Goal: Task Accomplishment & Management: Manage account settings

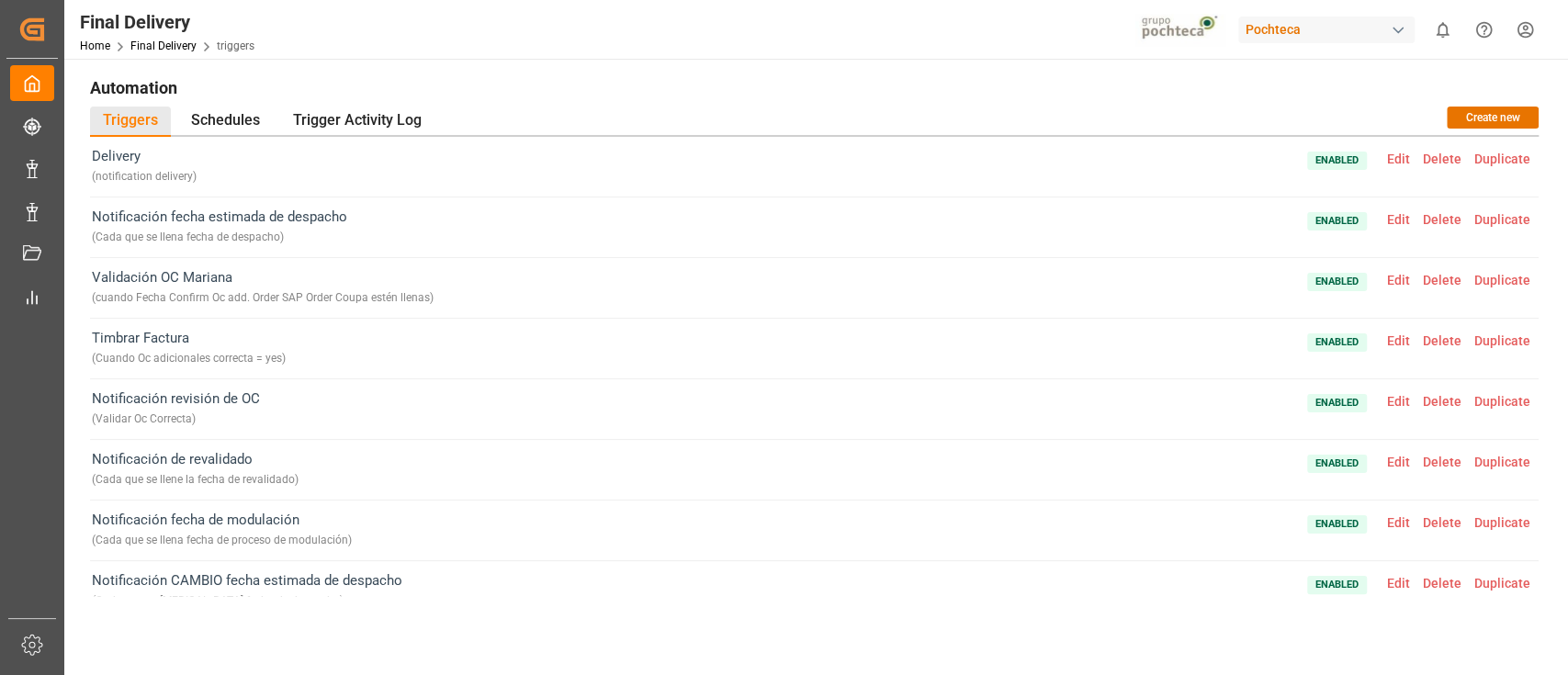
scroll to position [211, 0]
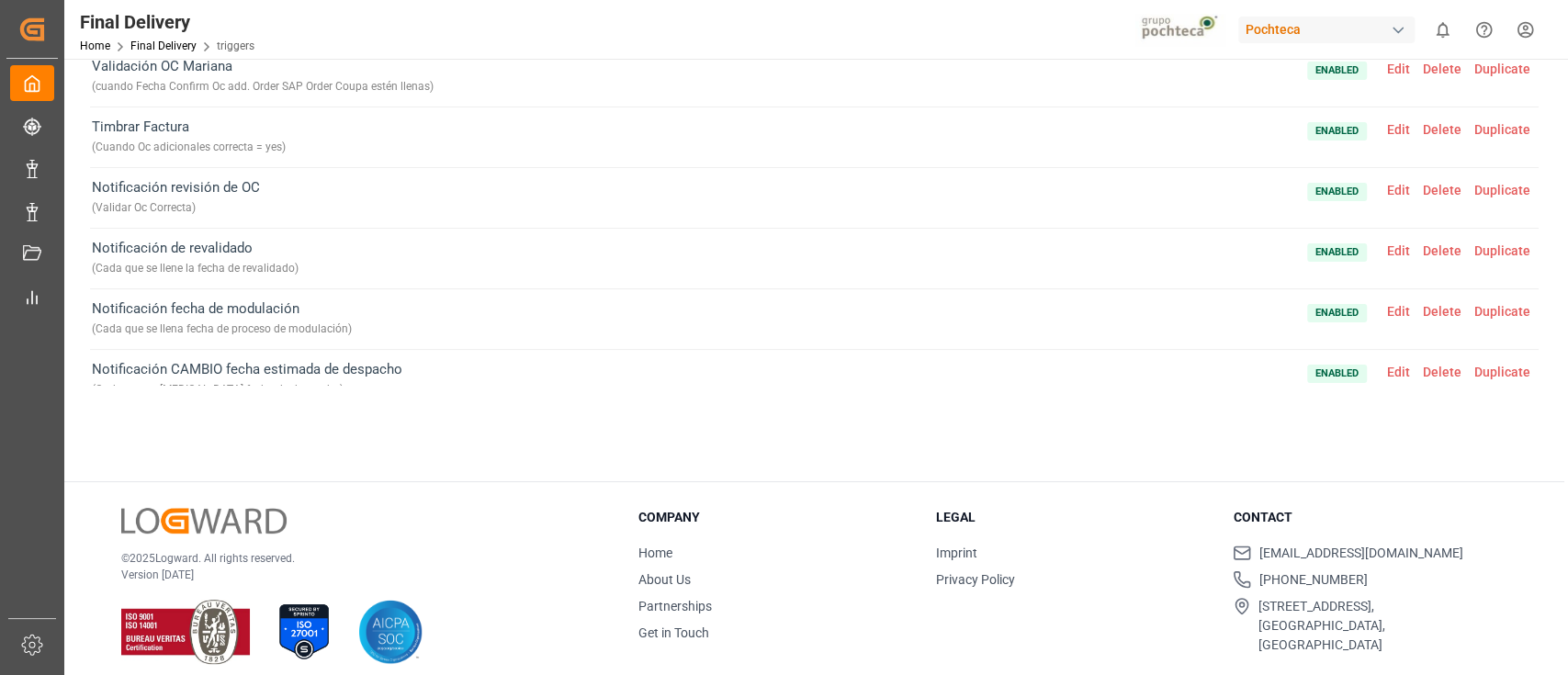
click at [1294, 39] on div "Pochteca" at bounding box center [1326, 29] width 176 height 27
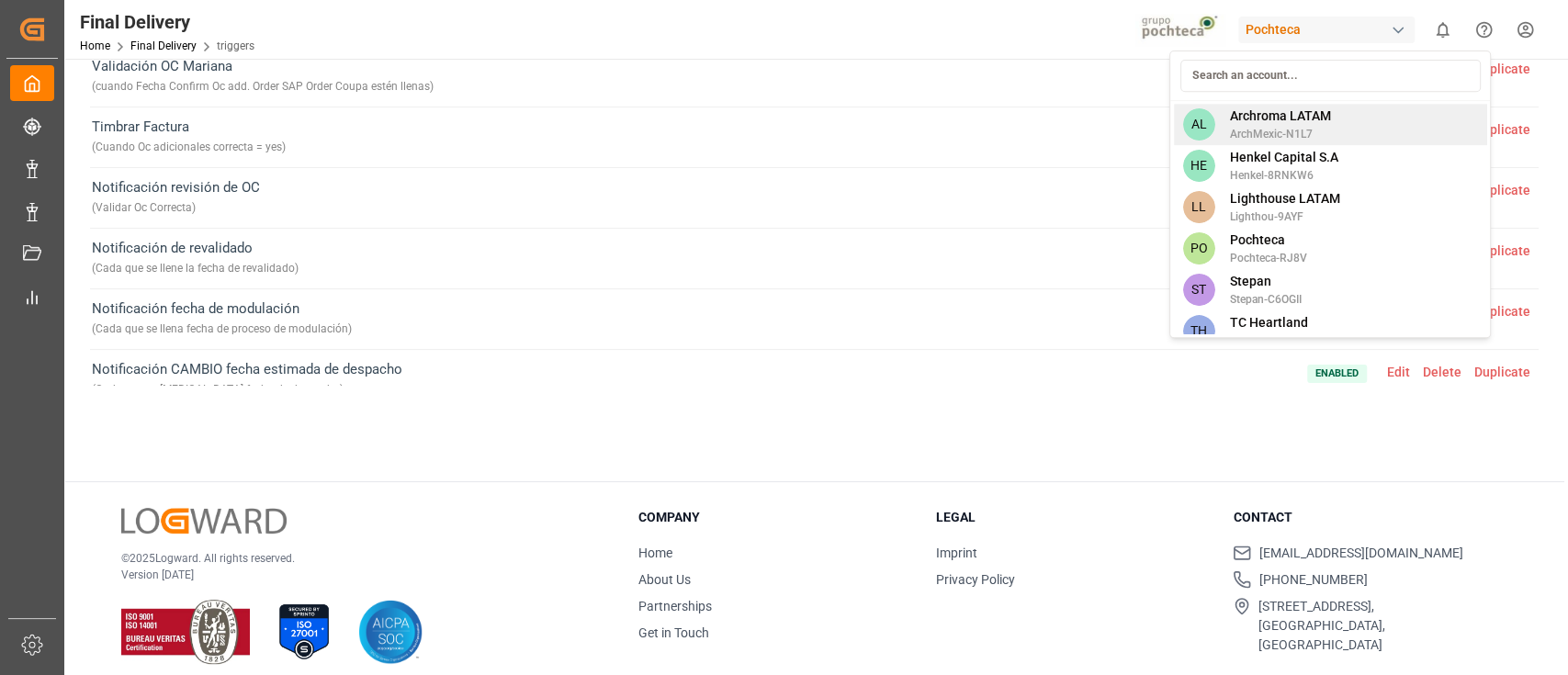
click at [1271, 111] on span "Archroma LATAM" at bounding box center [1280, 116] width 101 height 19
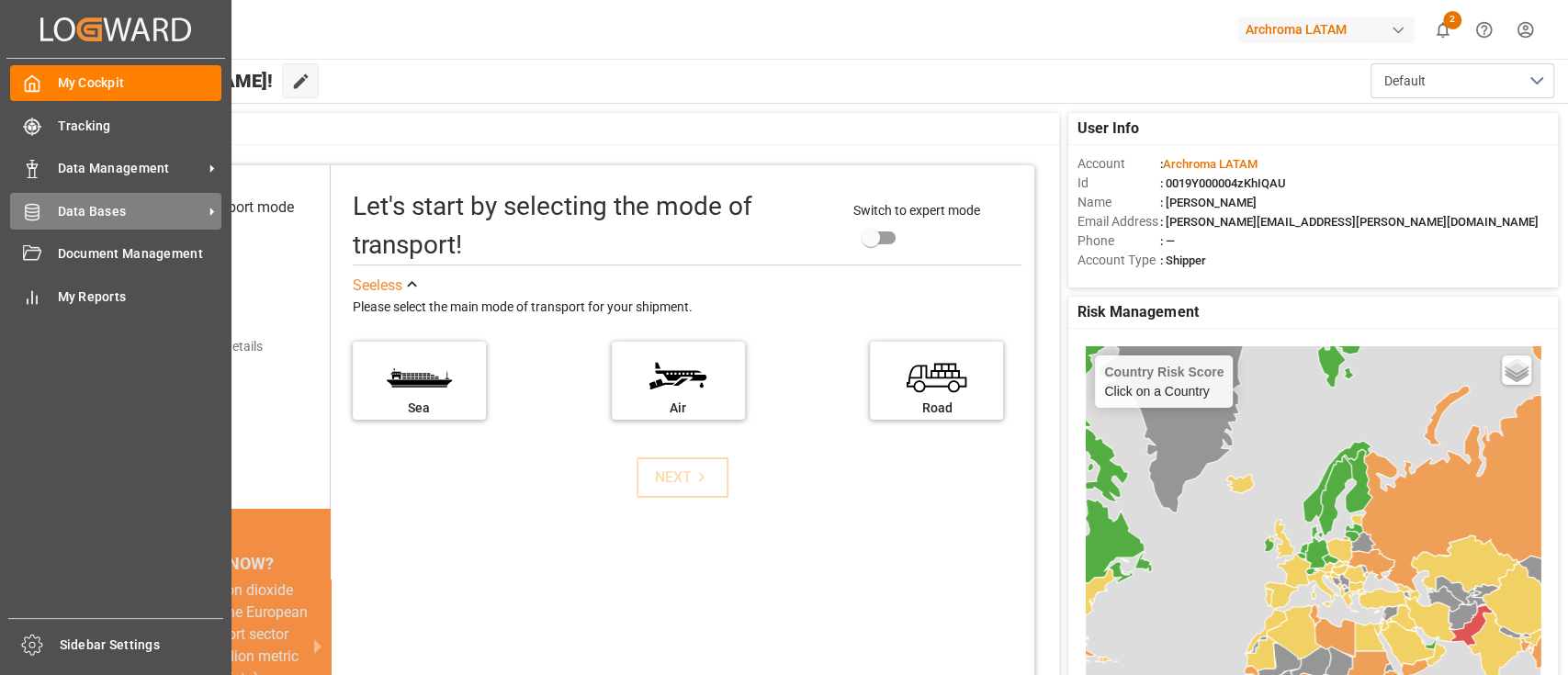
click at [93, 208] on span "Data Bases" at bounding box center [130, 211] width 145 height 19
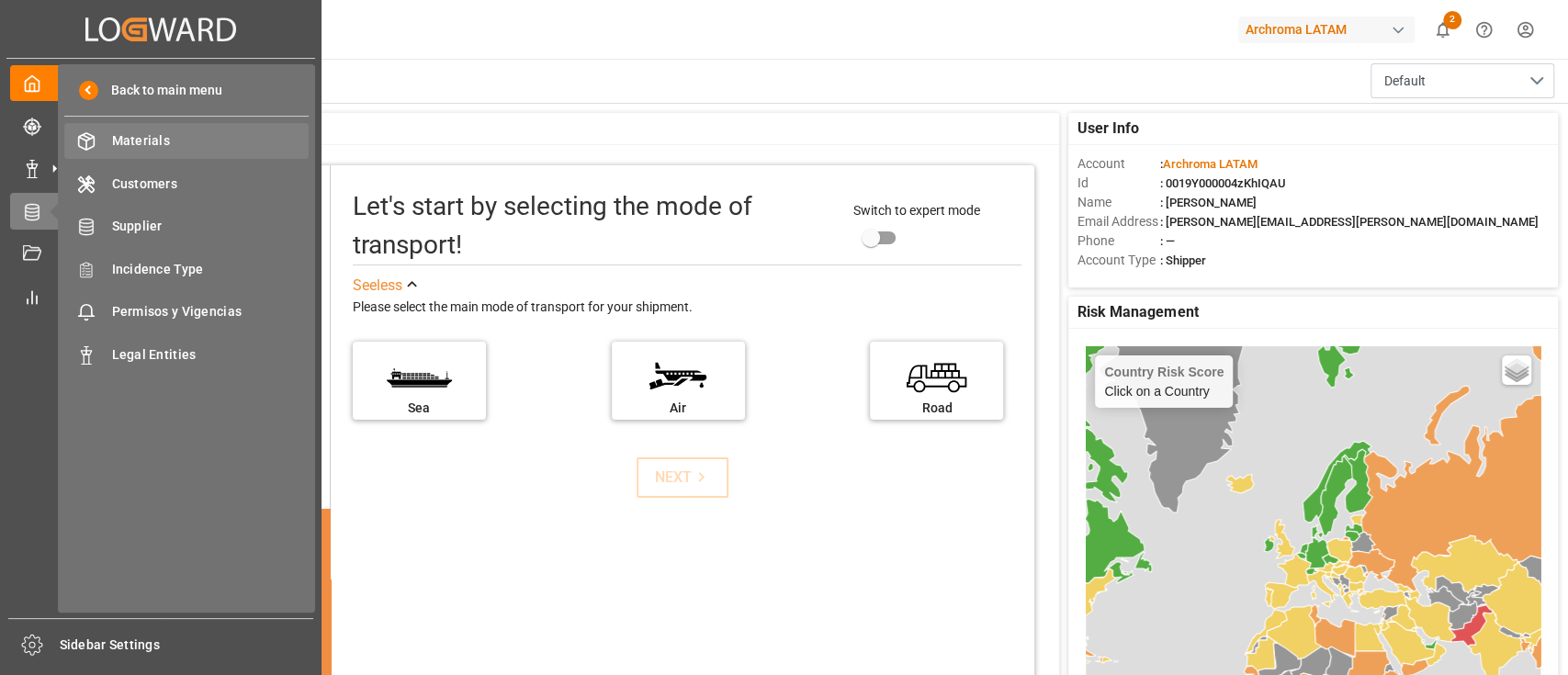
click at [166, 141] on span "Materials" at bounding box center [210, 141] width 197 height 19
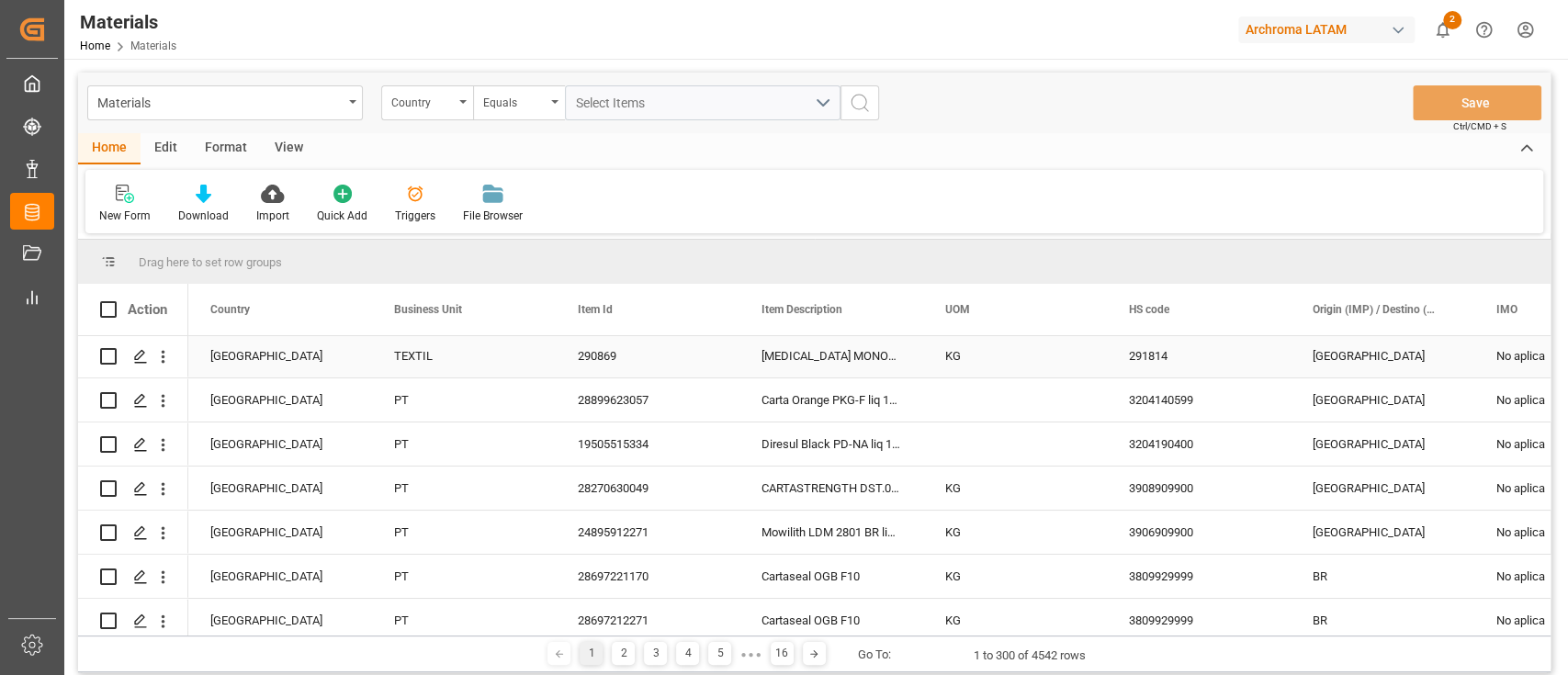
scroll to position [49, 0]
click at [813, 224] on div "New Form Download Import Quick Add Triggers File Browser" at bounding box center [814, 201] width 1458 height 63
click at [673, 195] on div "New Form Download Import Quick Add Triggers File Browser" at bounding box center [814, 201] width 1458 height 63
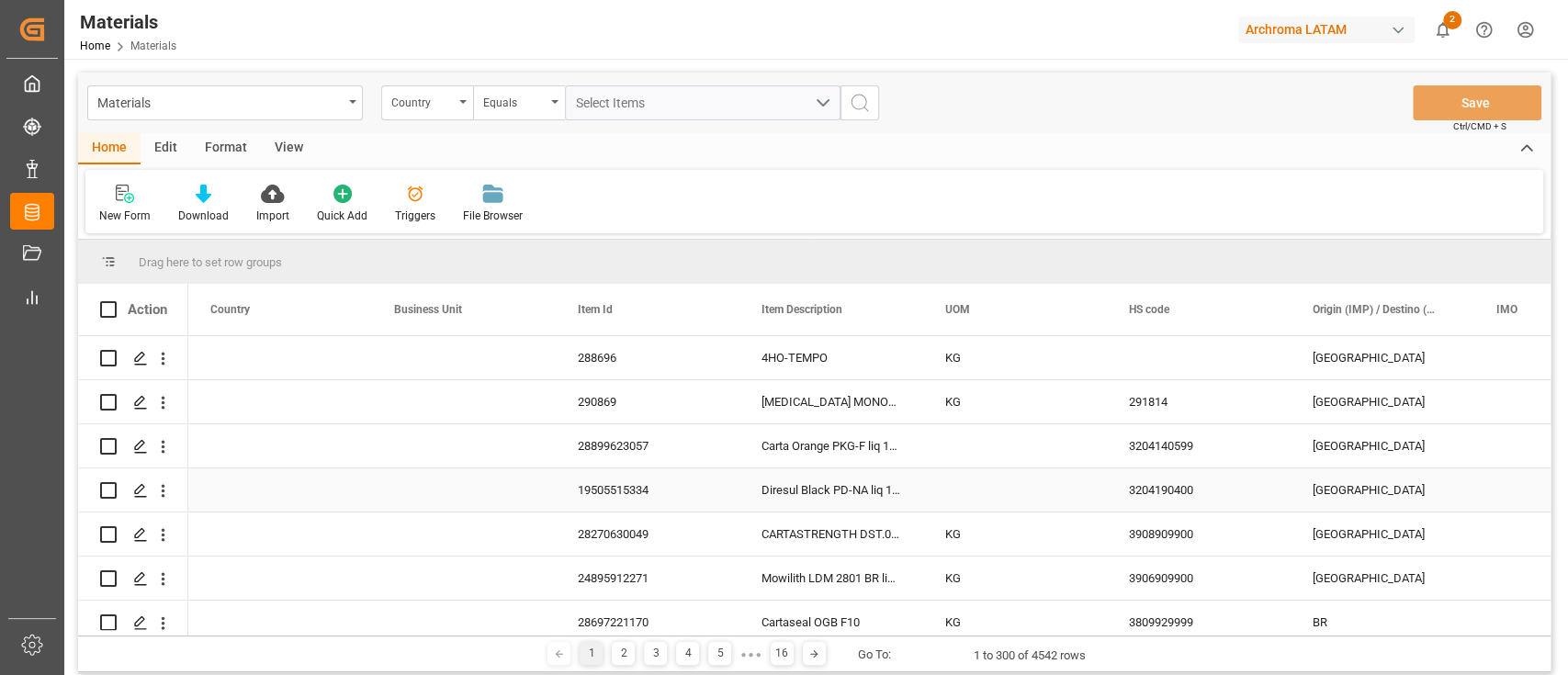
click at [652, 179] on div "New Form Download Import Quick Add Triggers File Browser" at bounding box center [814, 201] width 1458 height 63
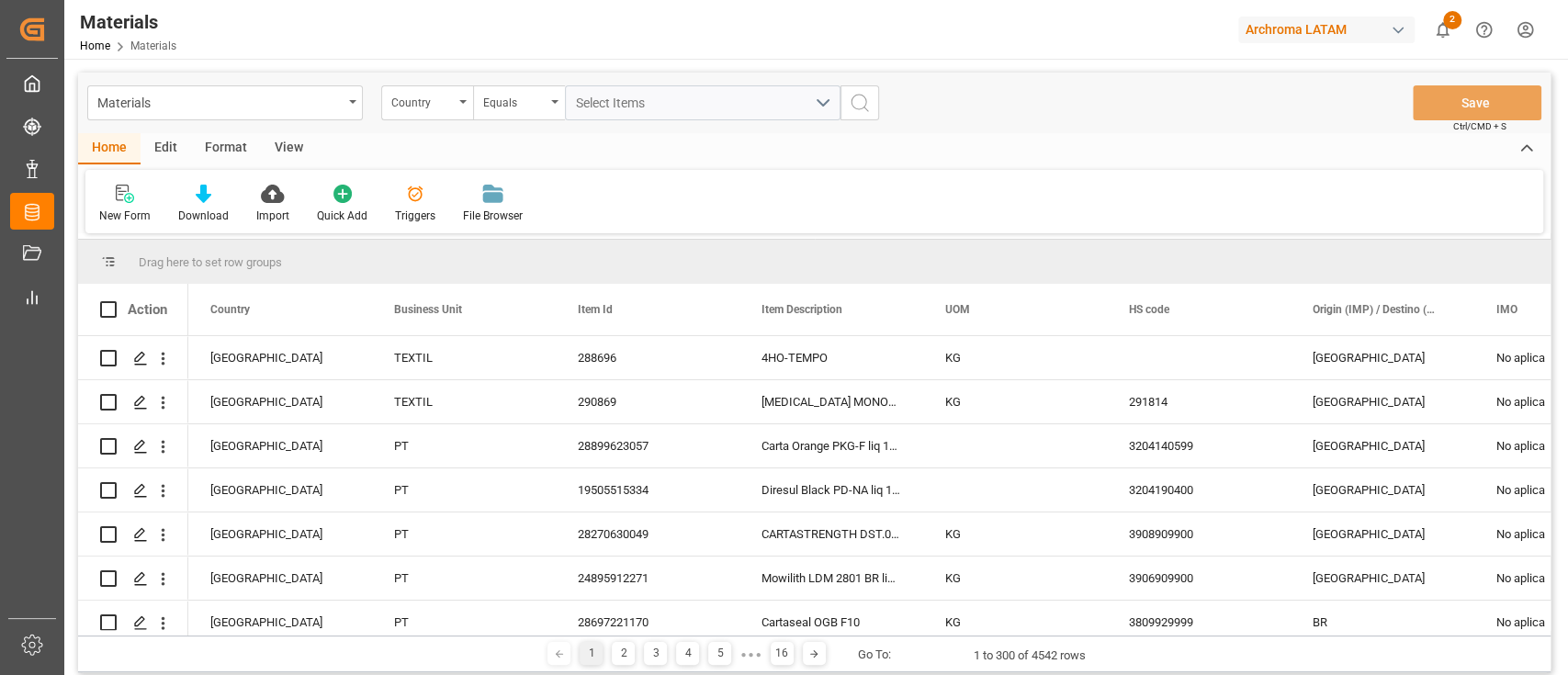
click at [730, 188] on div "New Form Download Import Quick Add Triggers File Browser" at bounding box center [814, 201] width 1458 height 63
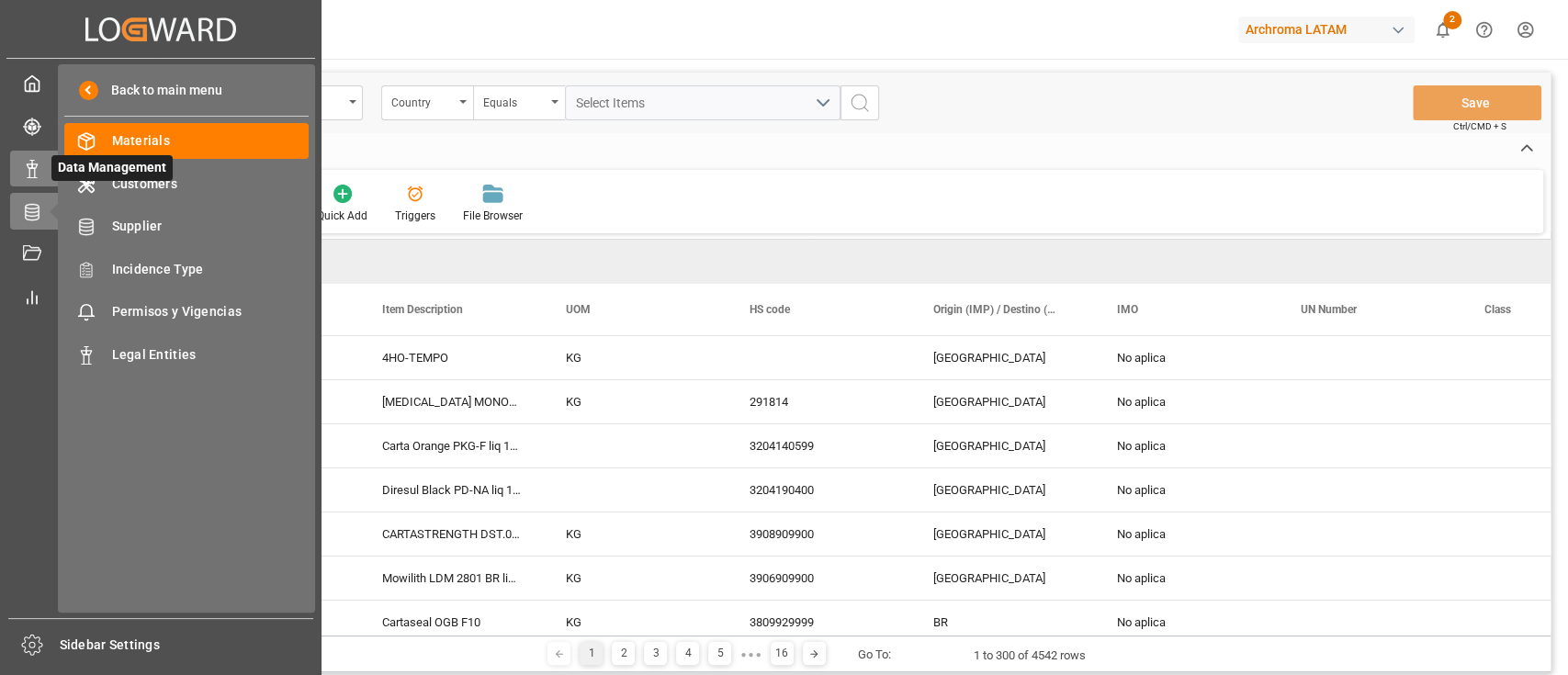
click at [28, 169] on icon at bounding box center [32, 169] width 18 height 18
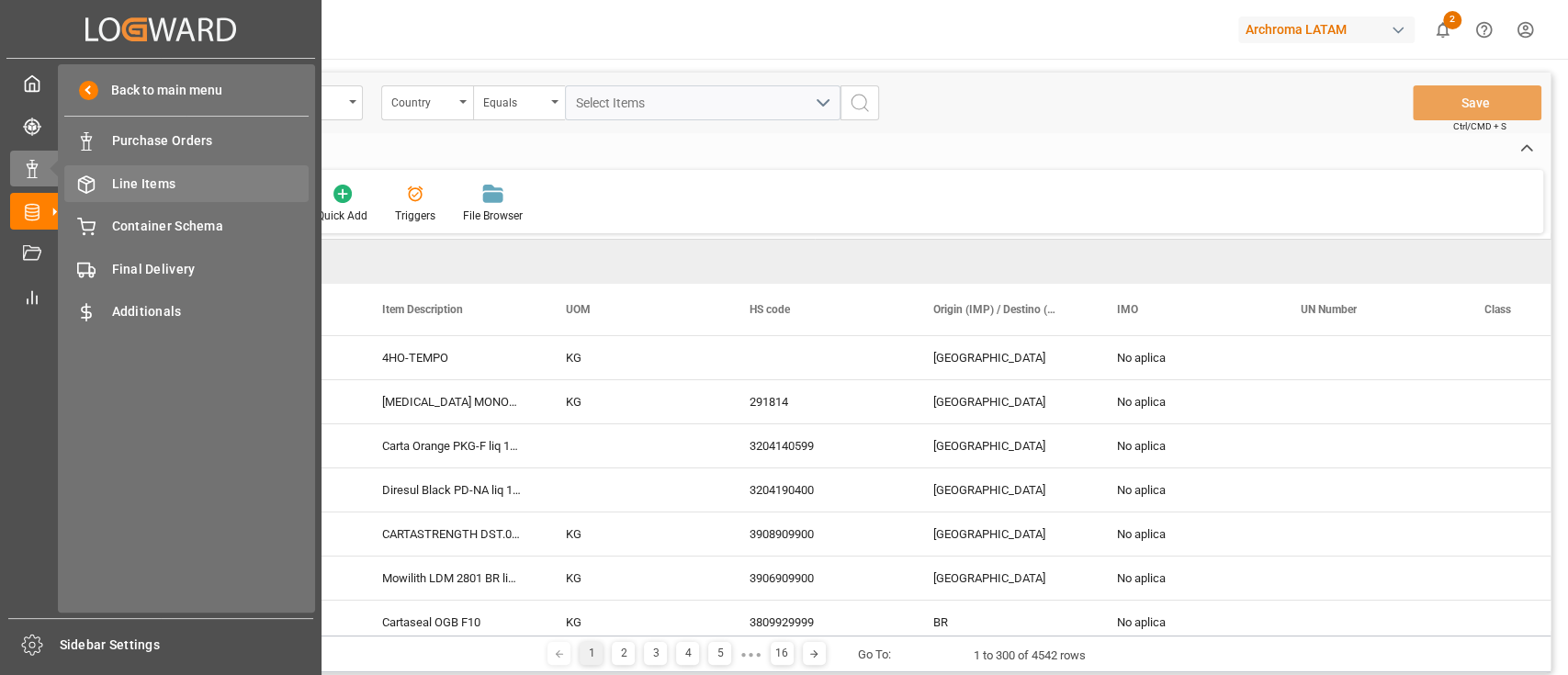
click at [186, 201] on div "Line Items Line Items" at bounding box center [186, 183] width 244 height 36
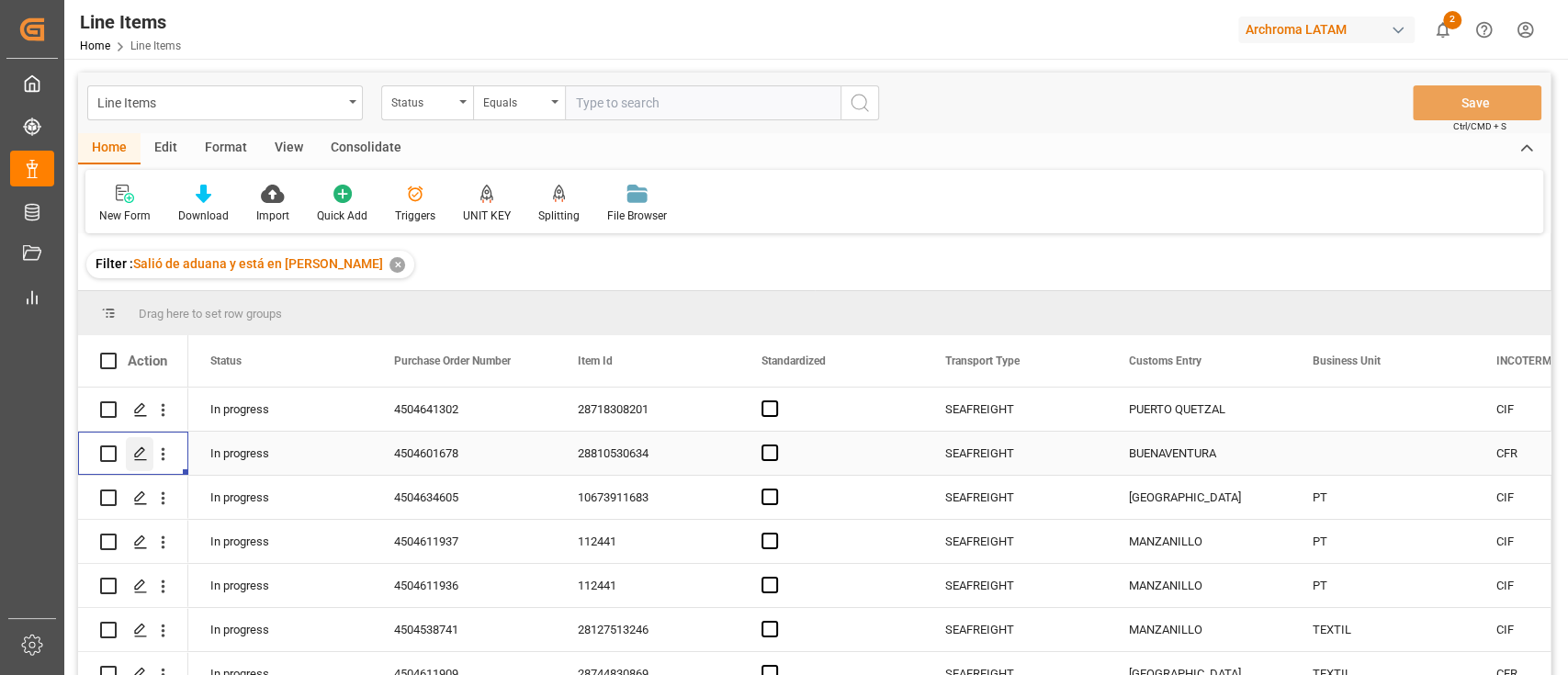
click at [138, 451] on polygon "Press SPACE to select this row." at bounding box center [140, 453] width 9 height 9
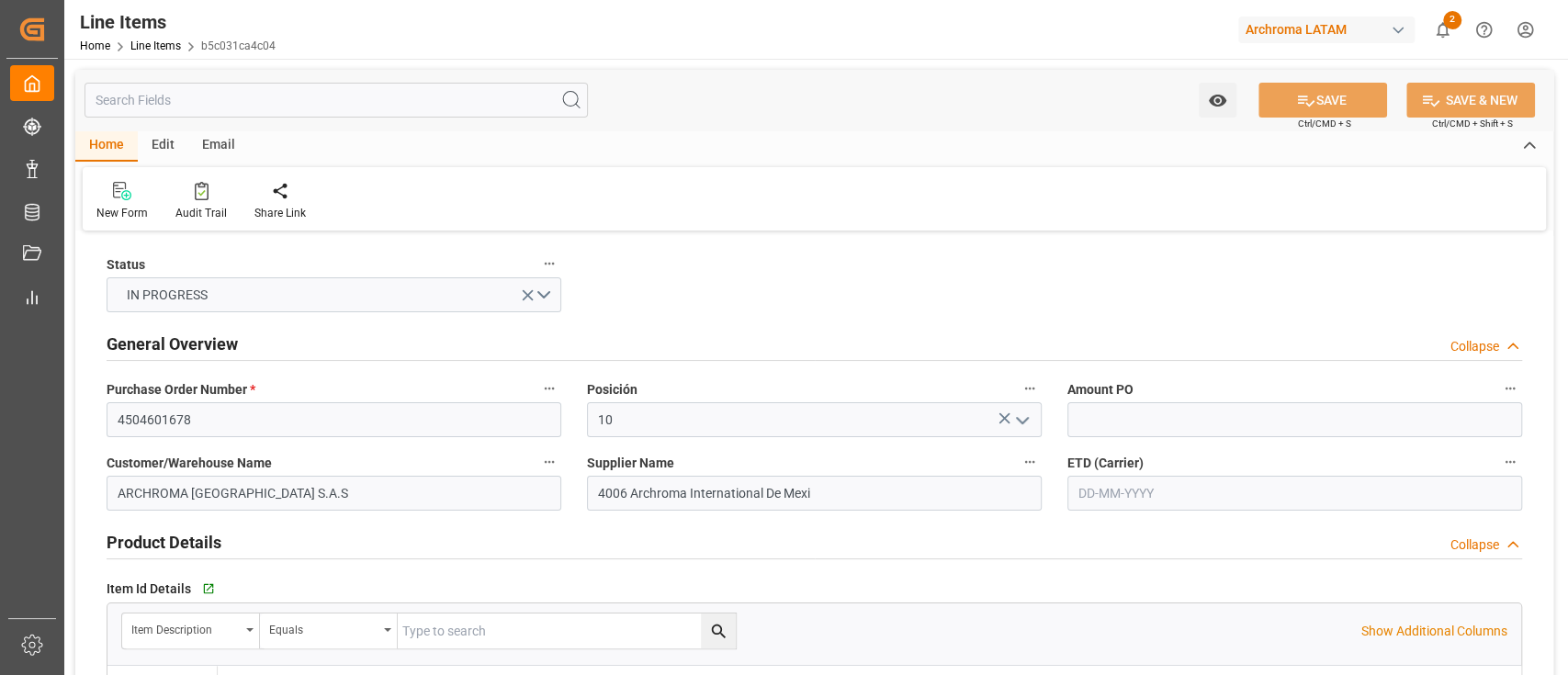
type input "2"
type input "840"
type input "1183"
type input "2738.4"
type input "3402909900"
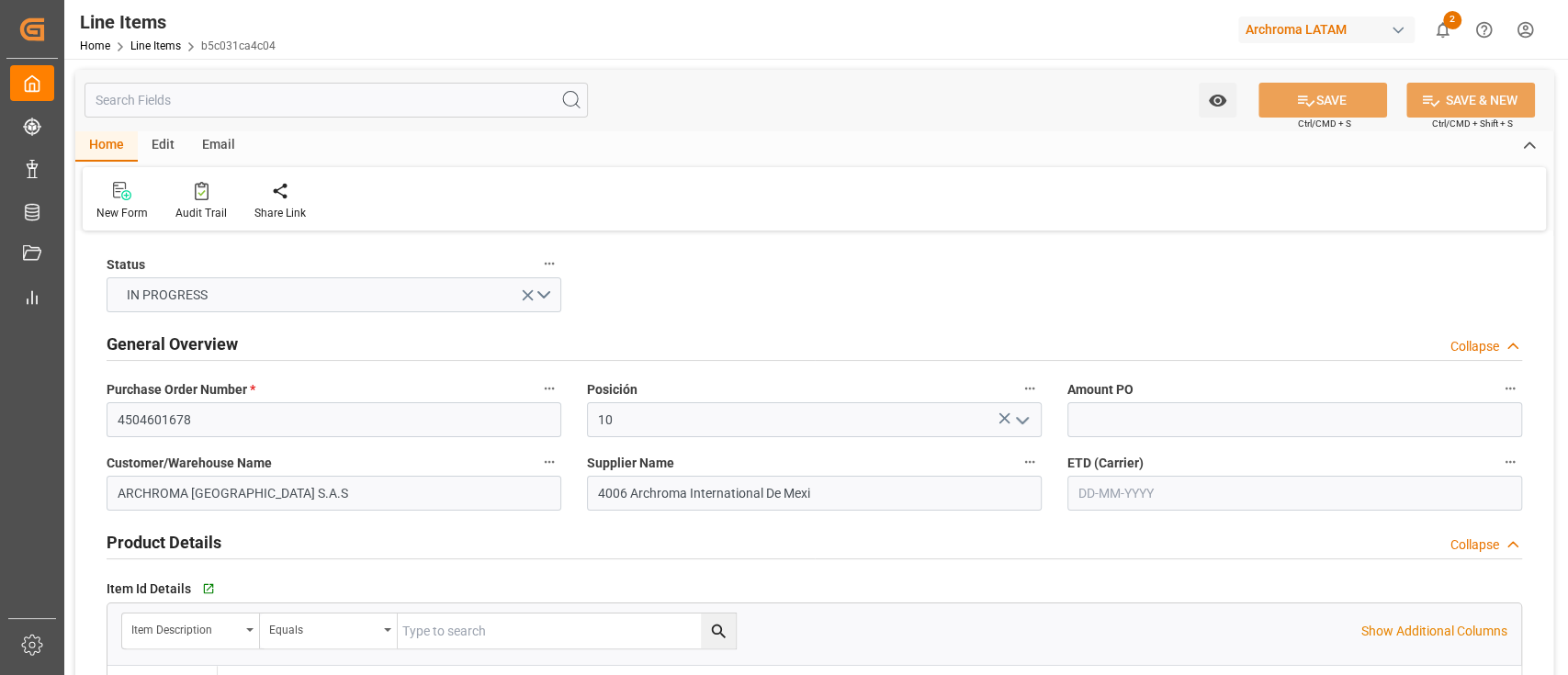
type input "[DATE]"
type input "[DATE] 16:06"
type input "[DATE] 16:20"
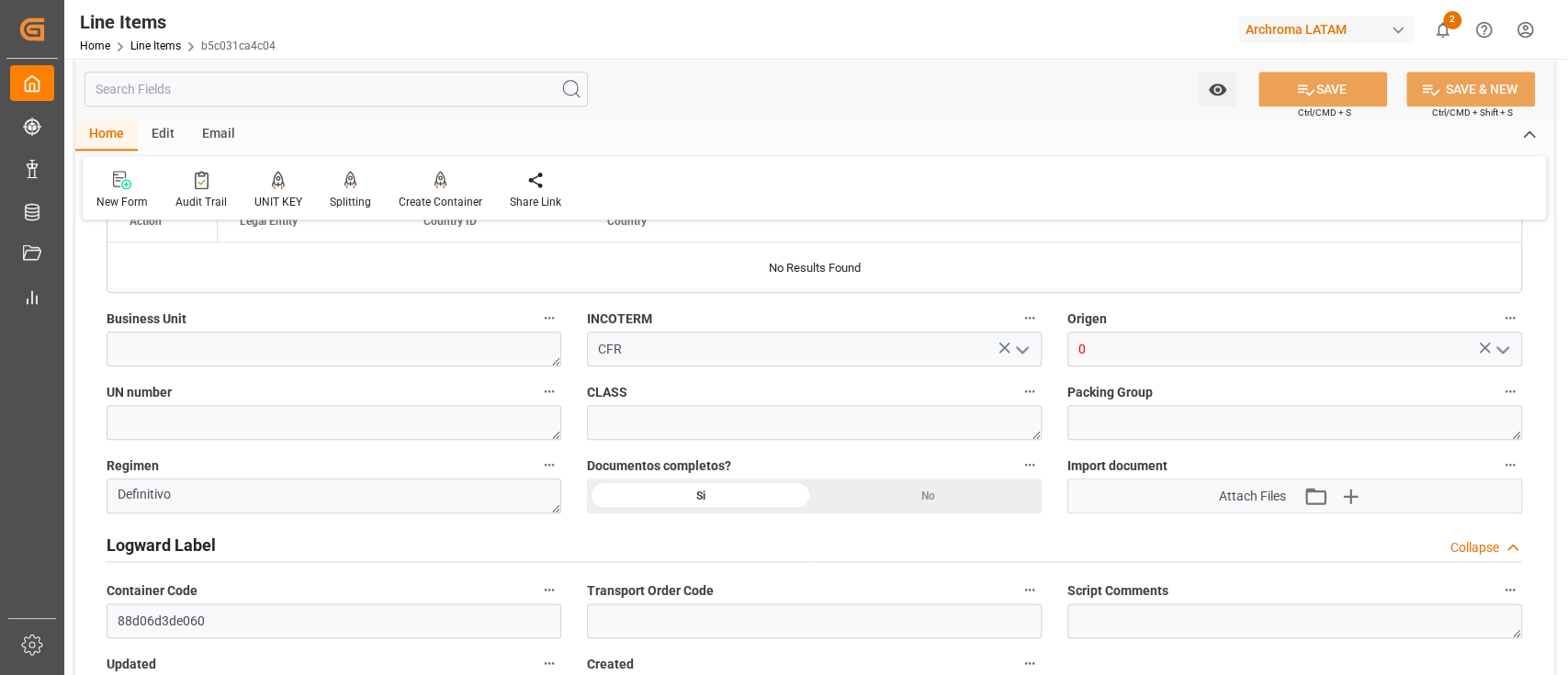
scroll to position [1275, 0]
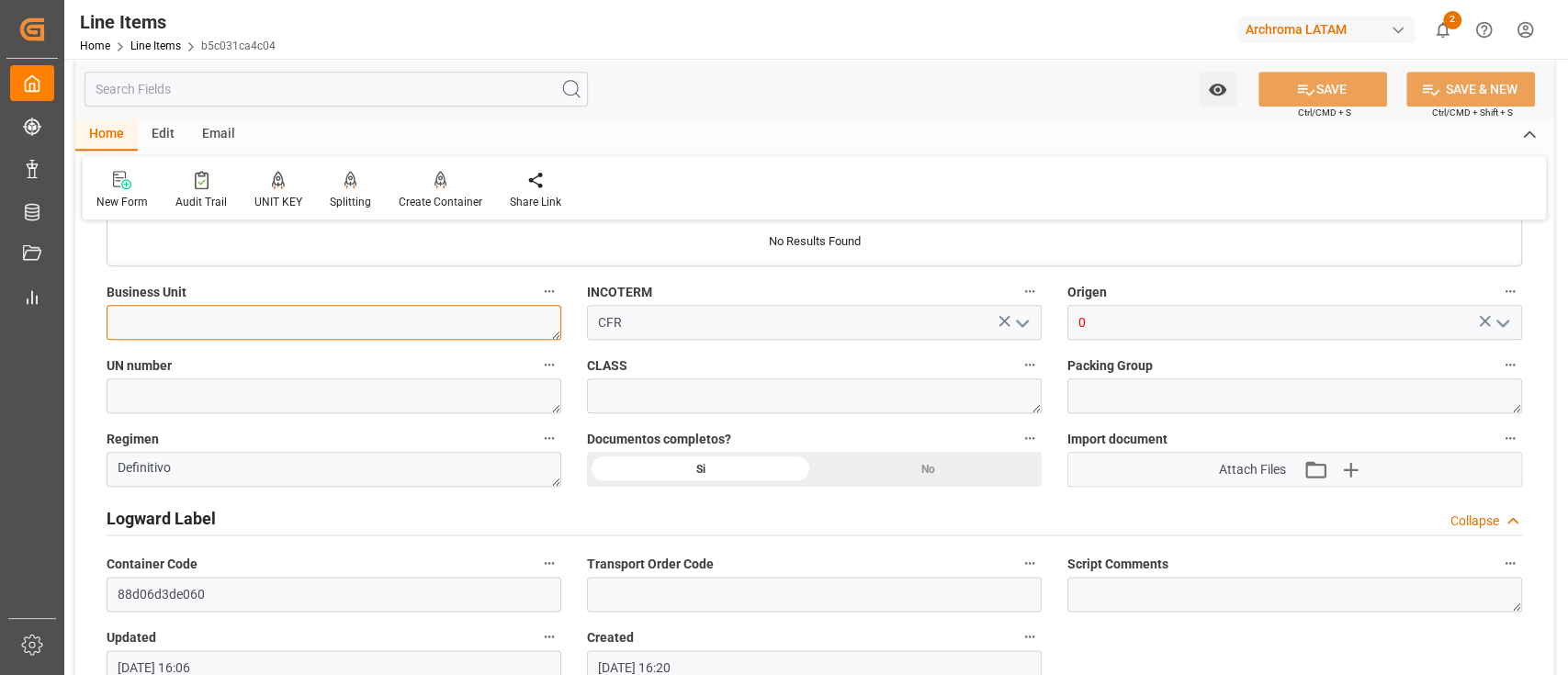
click at [411, 334] on textarea at bounding box center [333, 322] width 455 height 35
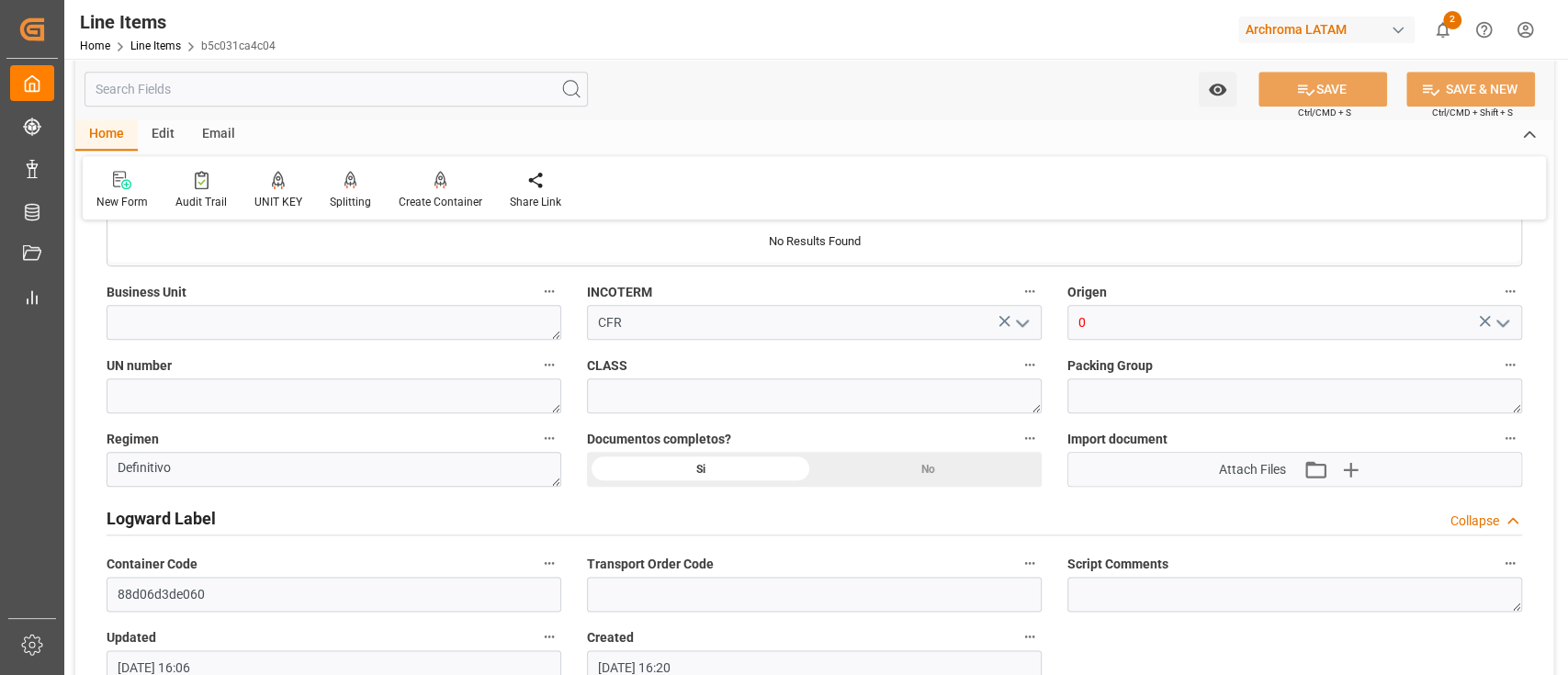
click at [574, 358] on div "CLASS" at bounding box center [814, 383] width 480 height 73
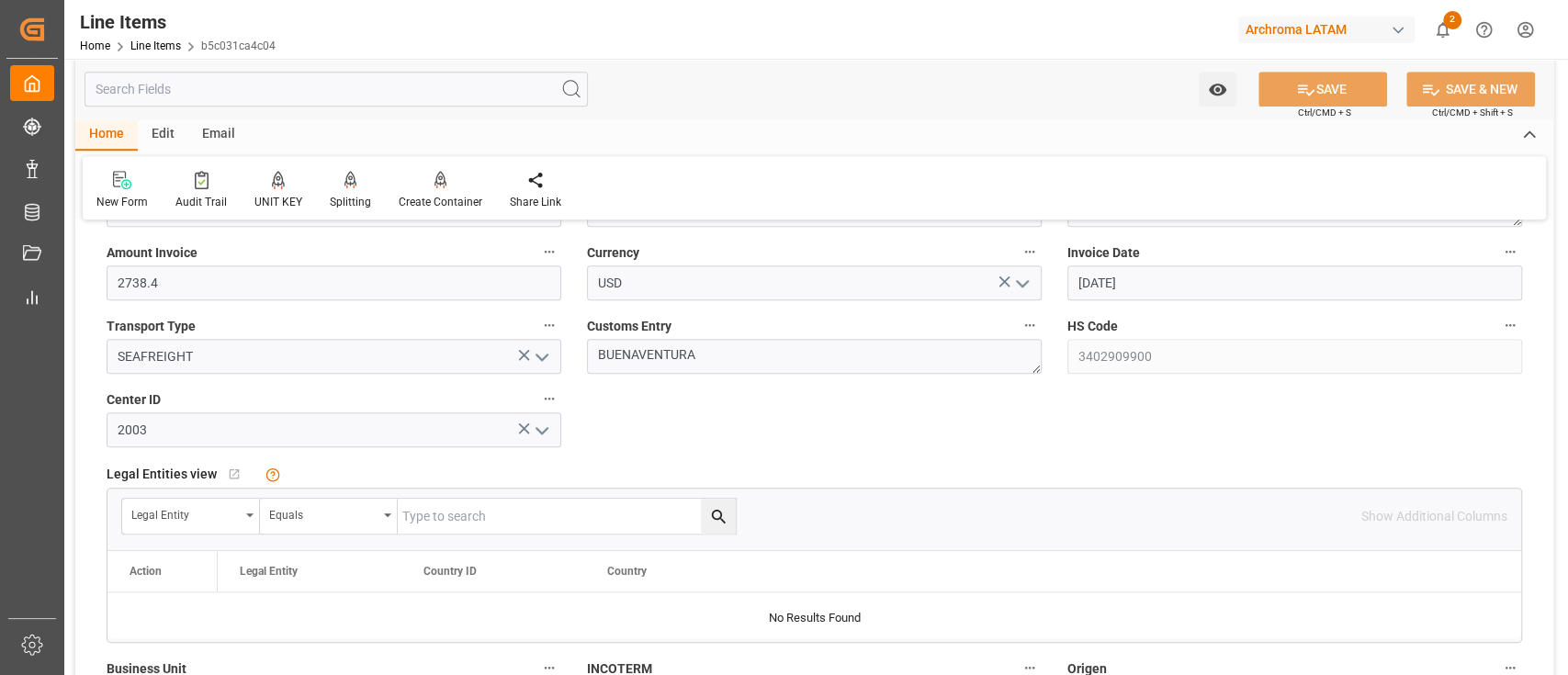
scroll to position [896, 0]
click at [615, 452] on div "Status IN PROGRESS General Overview Collapse Purchase Order Number * 4504601678…" at bounding box center [814, 240] width 1478 height 1800
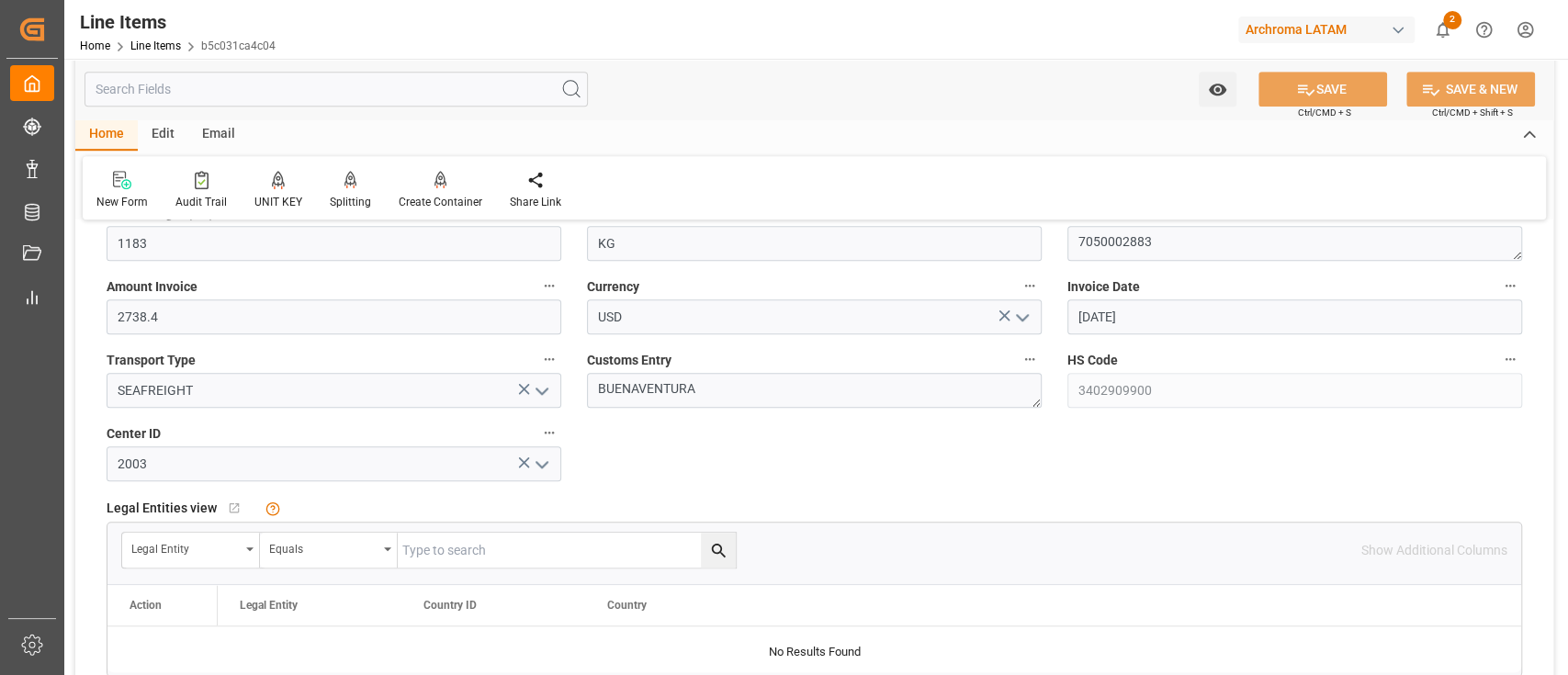
scroll to position [860, 0]
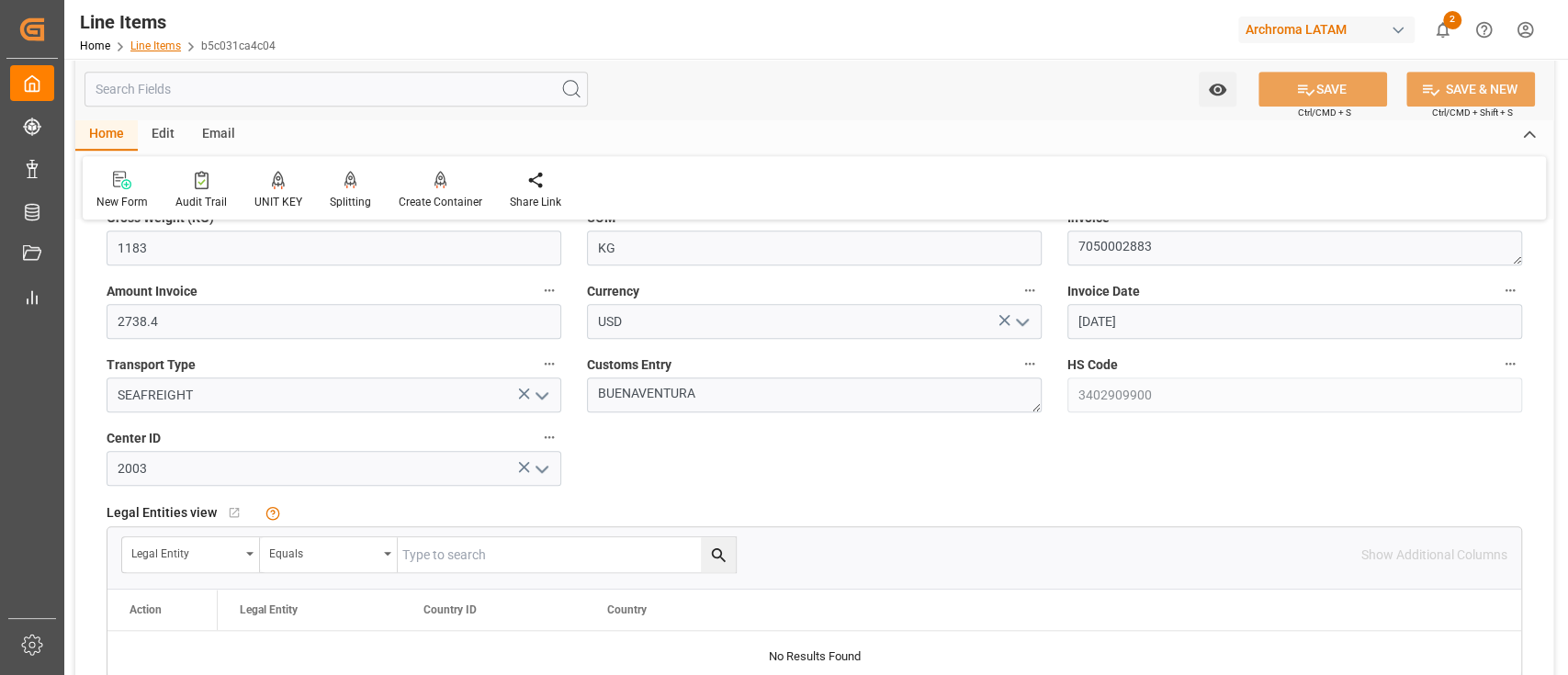
click at [172, 48] on link "Line Items" at bounding box center [155, 46] width 51 height 13
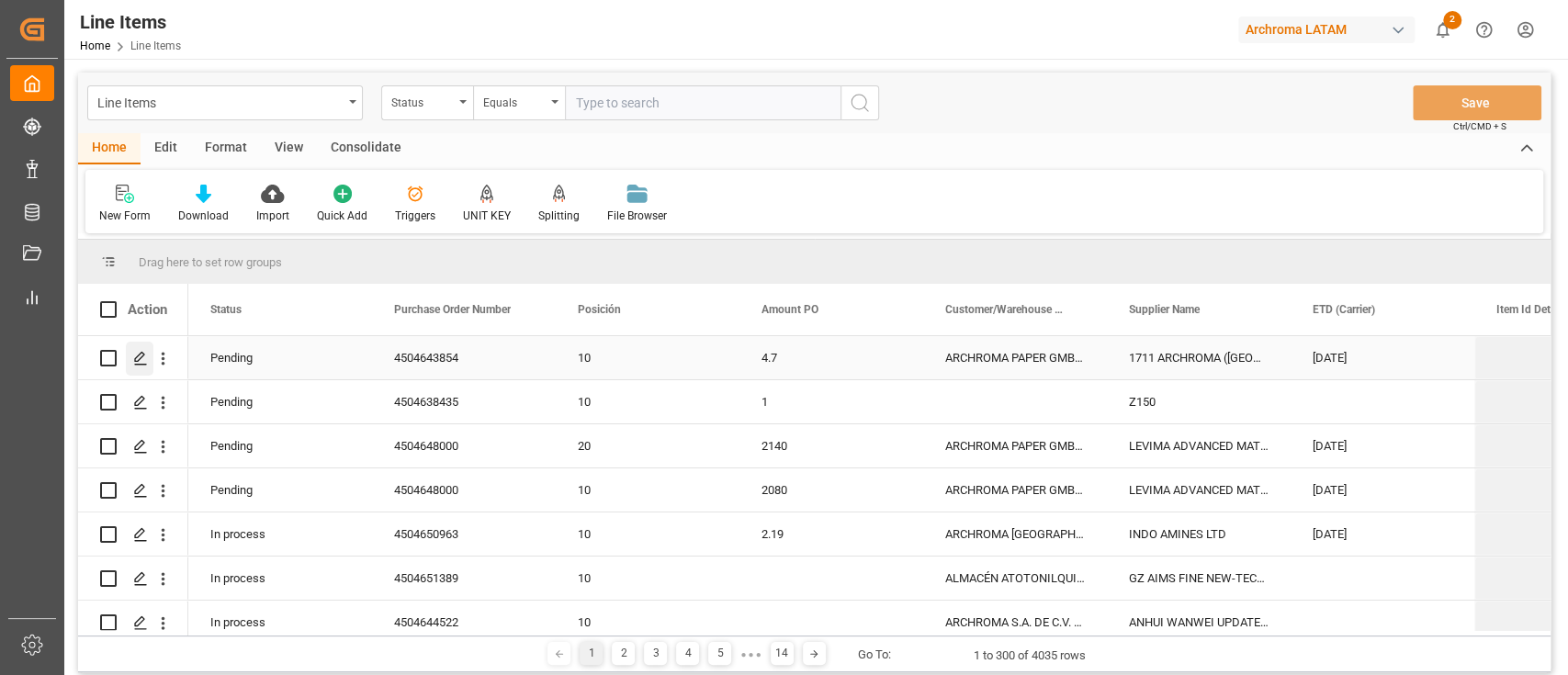
click at [138, 366] on div "Press SPACE to select this row." at bounding box center [140, 358] width 28 height 34
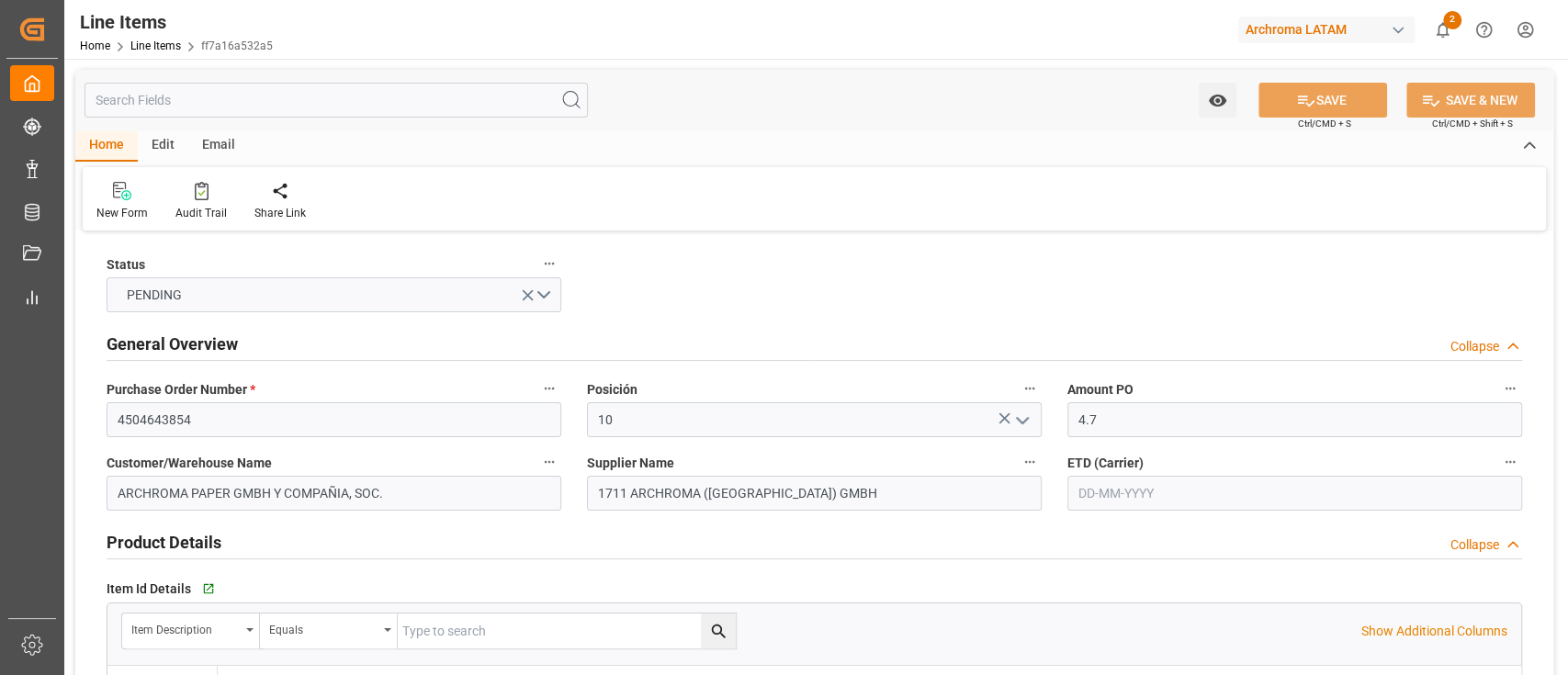
type input "4.7"
type input "20"
type input "2200"
type input "2314.4"
type input "10340"
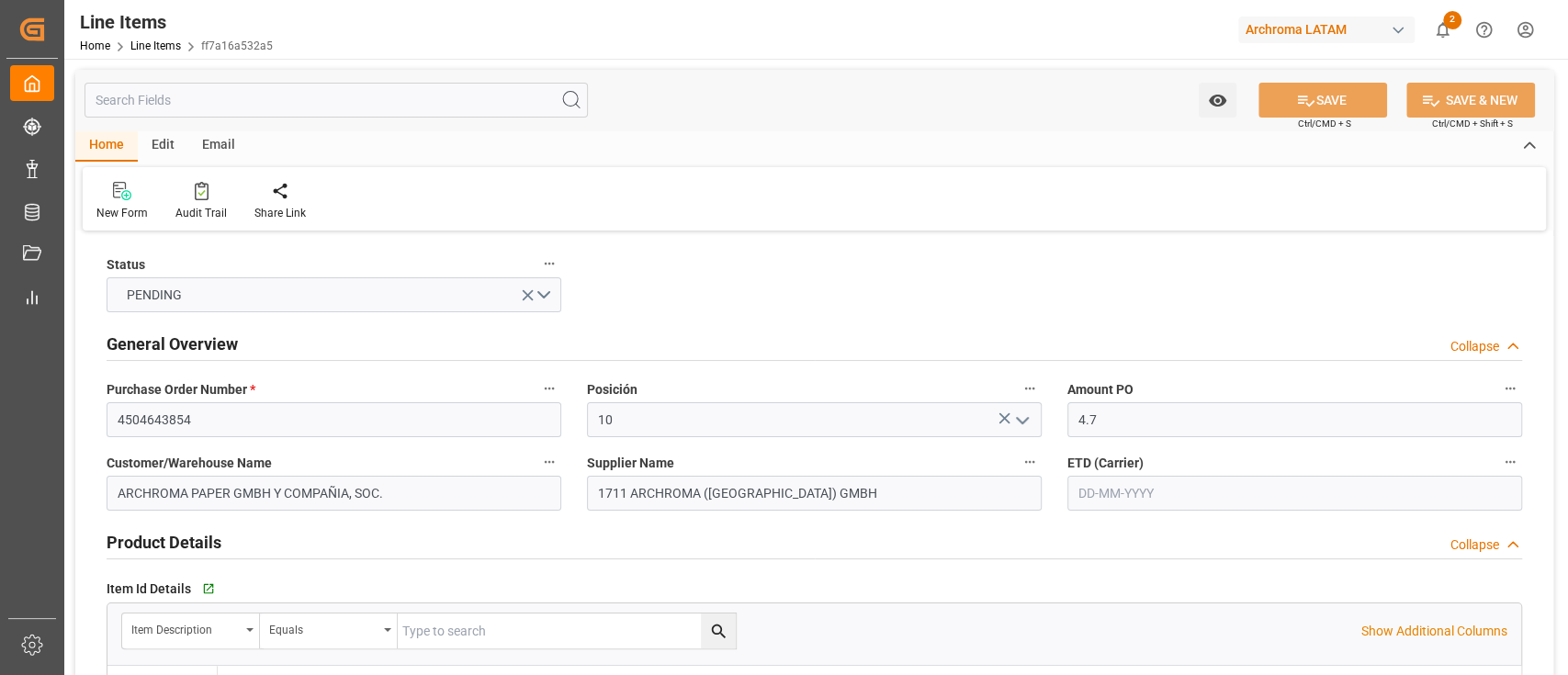
type input "[PHONE_NUMBER]"
type input "[DATE]"
type input "[DATE] 18:02"
type input "[DATE] 13:05"
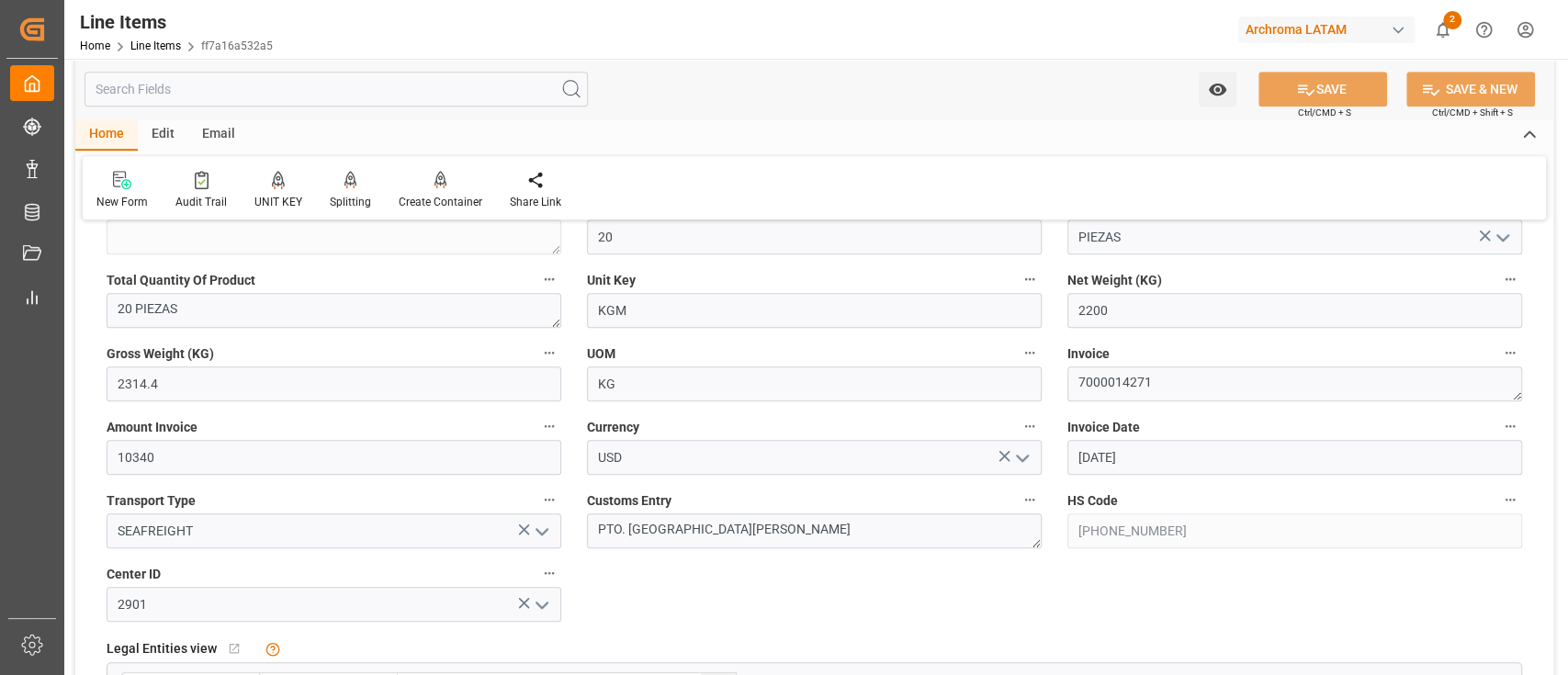
scroll to position [736, 0]
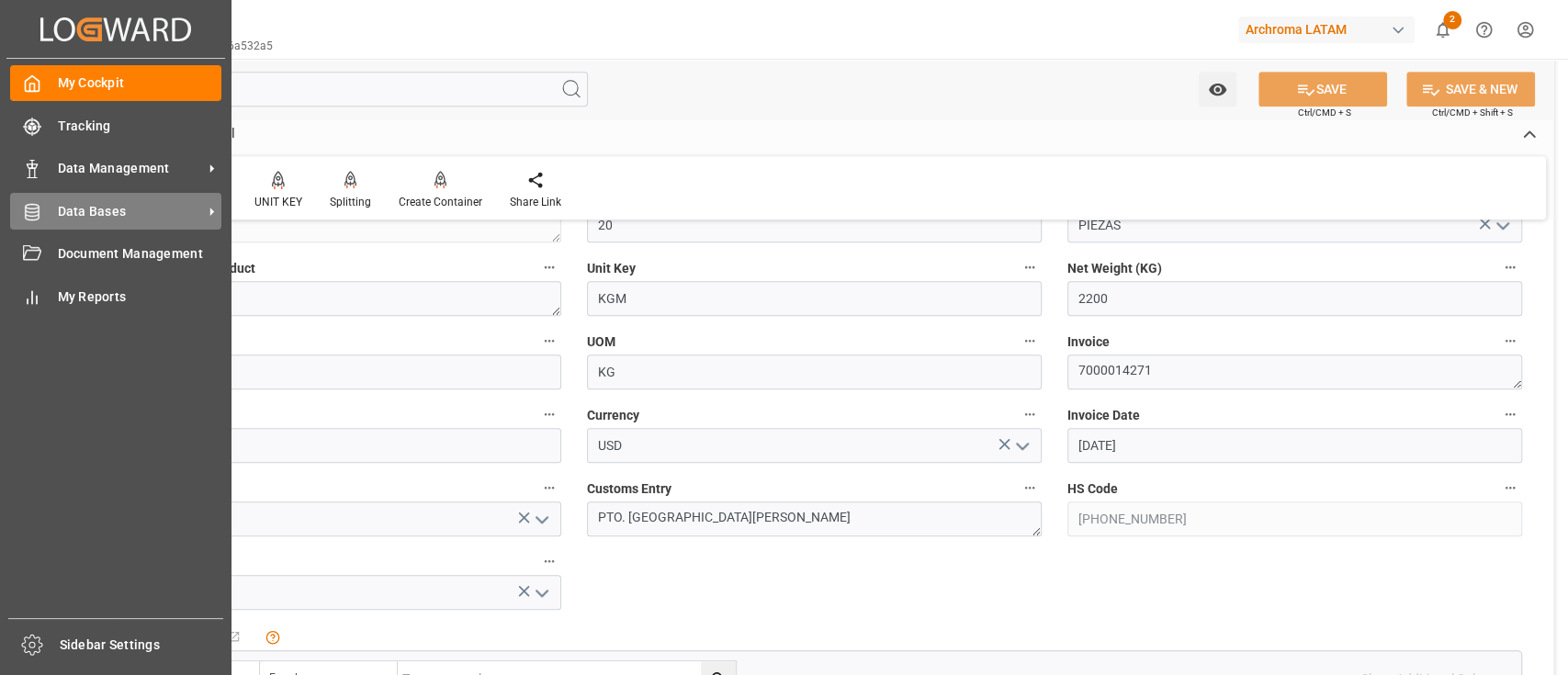
click at [94, 197] on div "Data Bases Data Bases" at bounding box center [116, 210] width 211 height 36
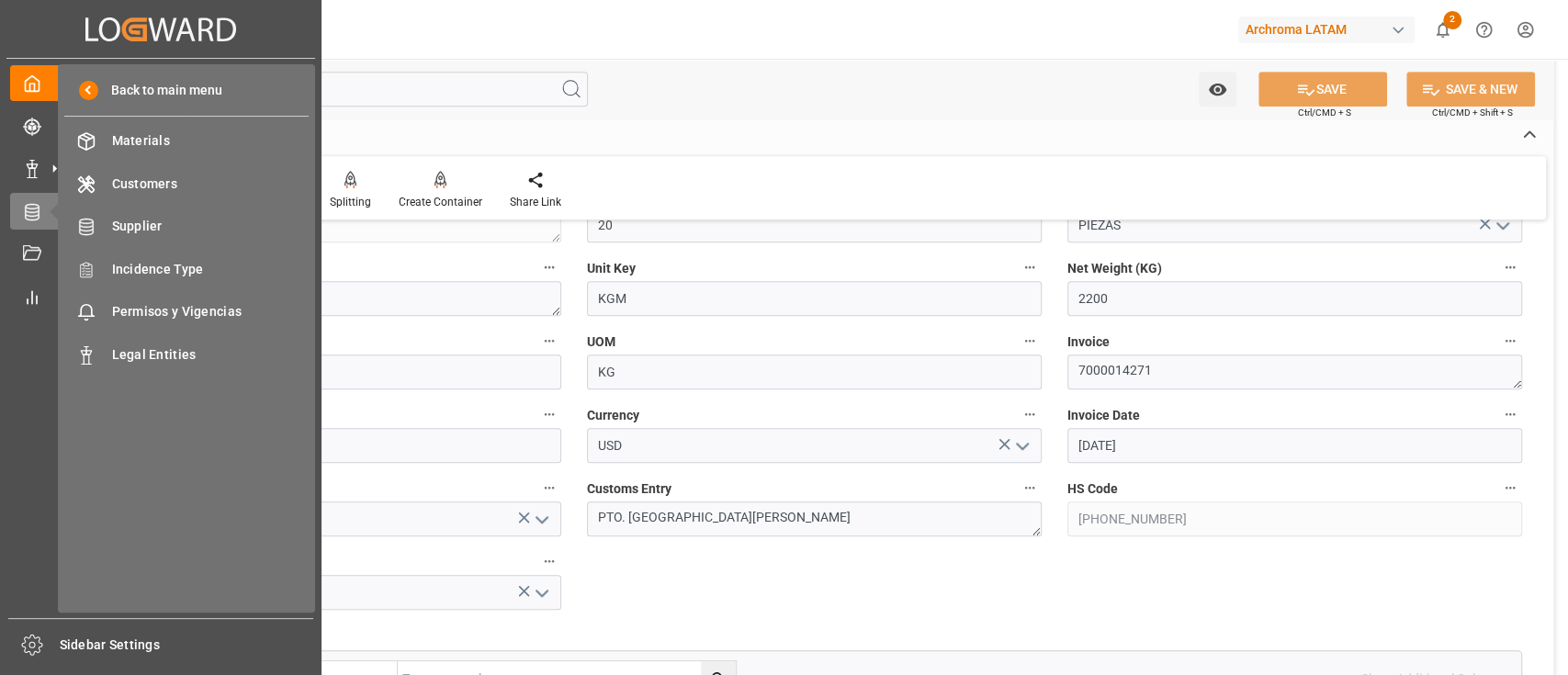
click at [184, 118] on div "Back to main menu Materials Materials Customers Customers Supplier Supplier Inc…" at bounding box center [186, 338] width 257 height 548
click at [193, 135] on span "Materials" at bounding box center [210, 141] width 197 height 19
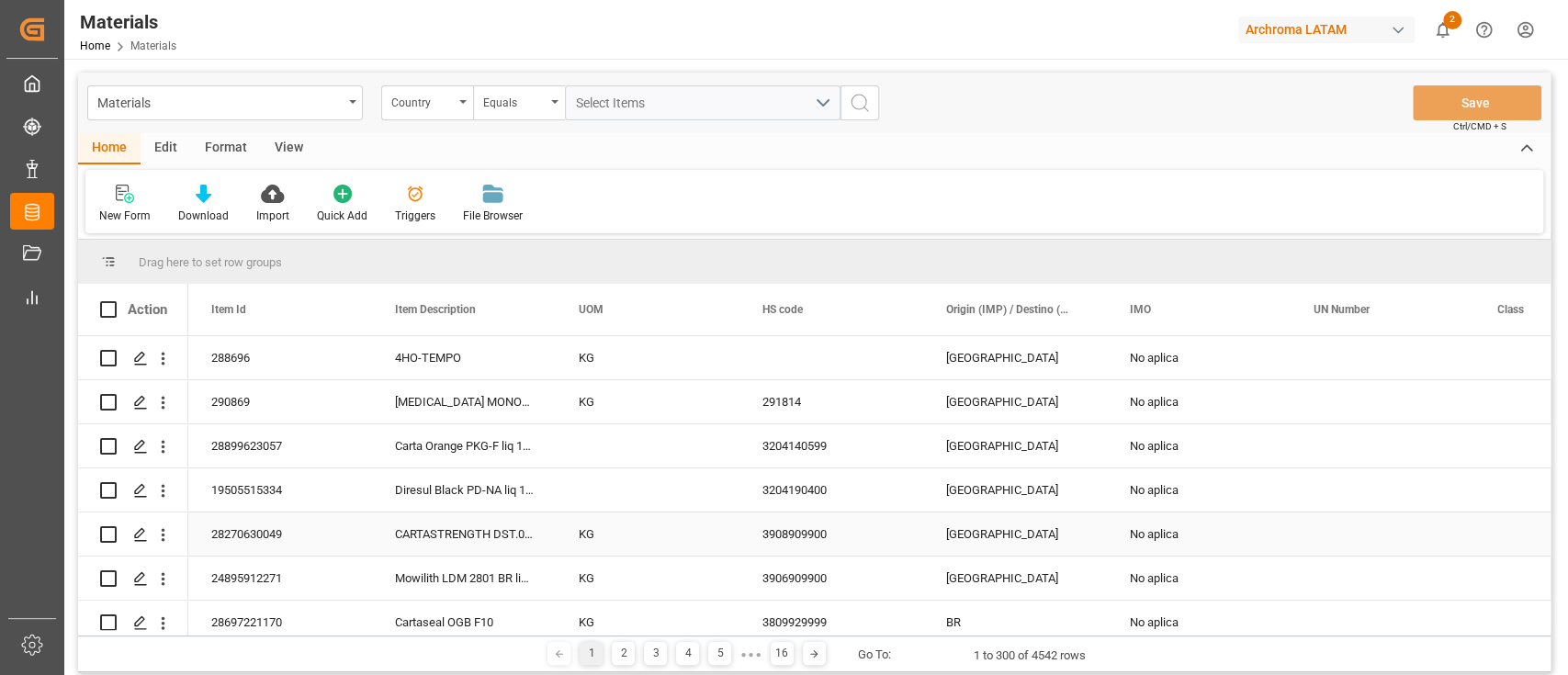
scroll to position [0, 367]
click at [879, 209] on div "New Form Download Import Quick Add Triggers File Browser" at bounding box center [814, 201] width 1458 height 63
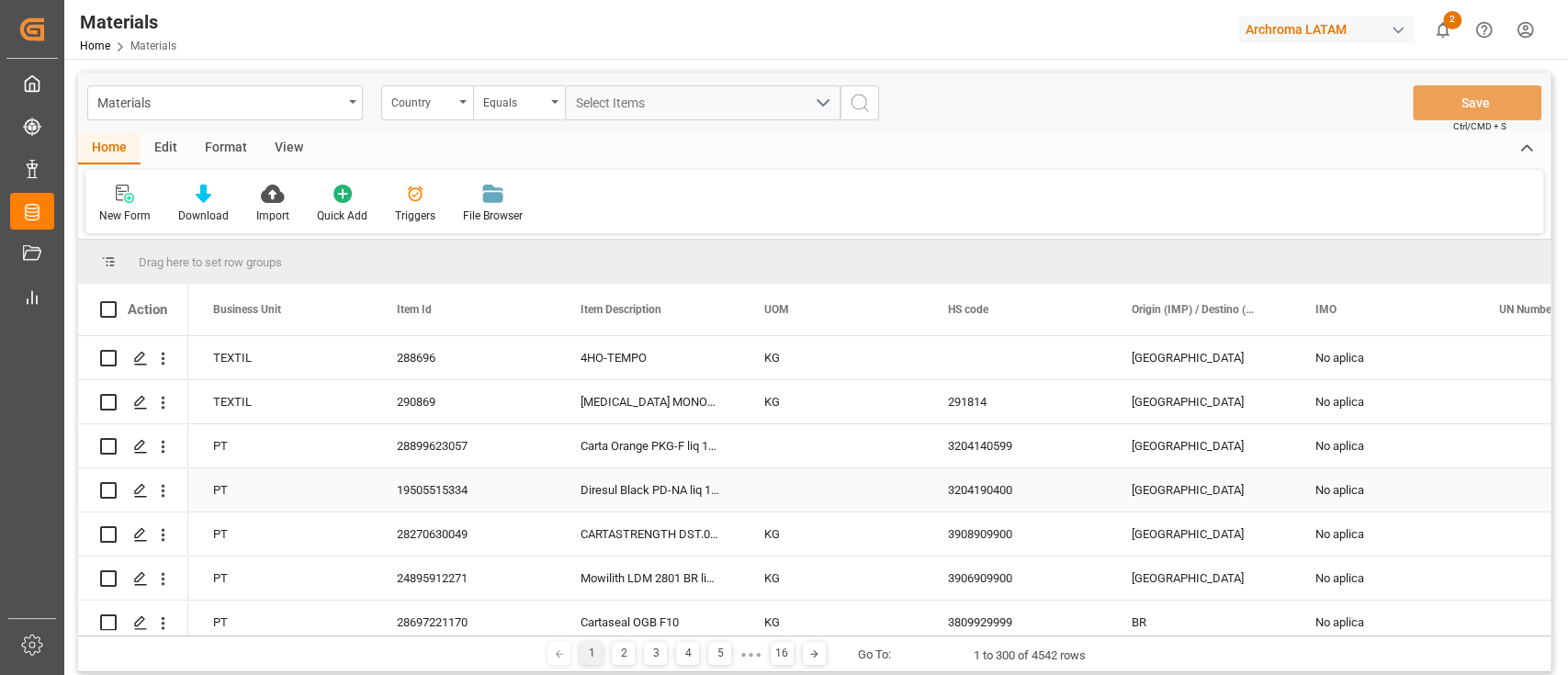
scroll to position [0, 0]
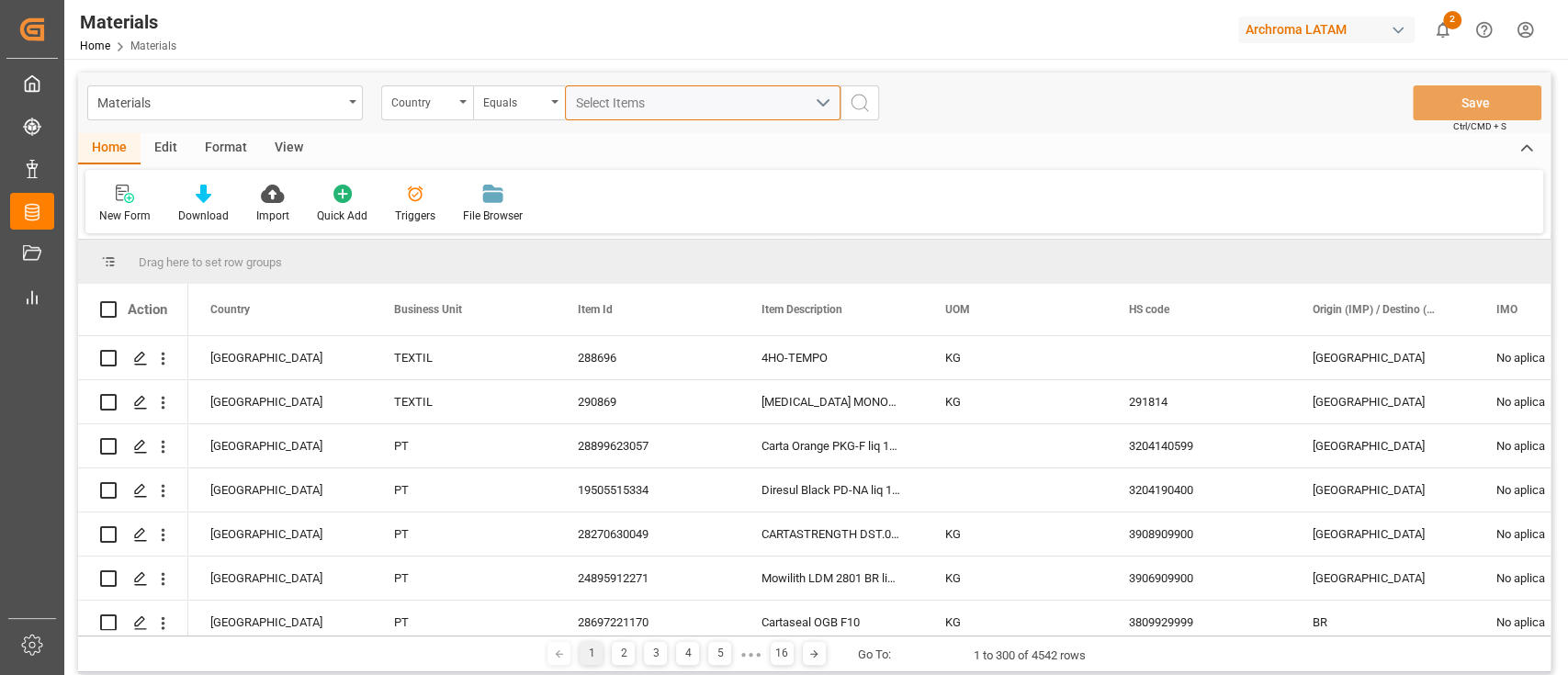
click at [817, 96] on button "Select Items" at bounding box center [703, 103] width 276 height 35
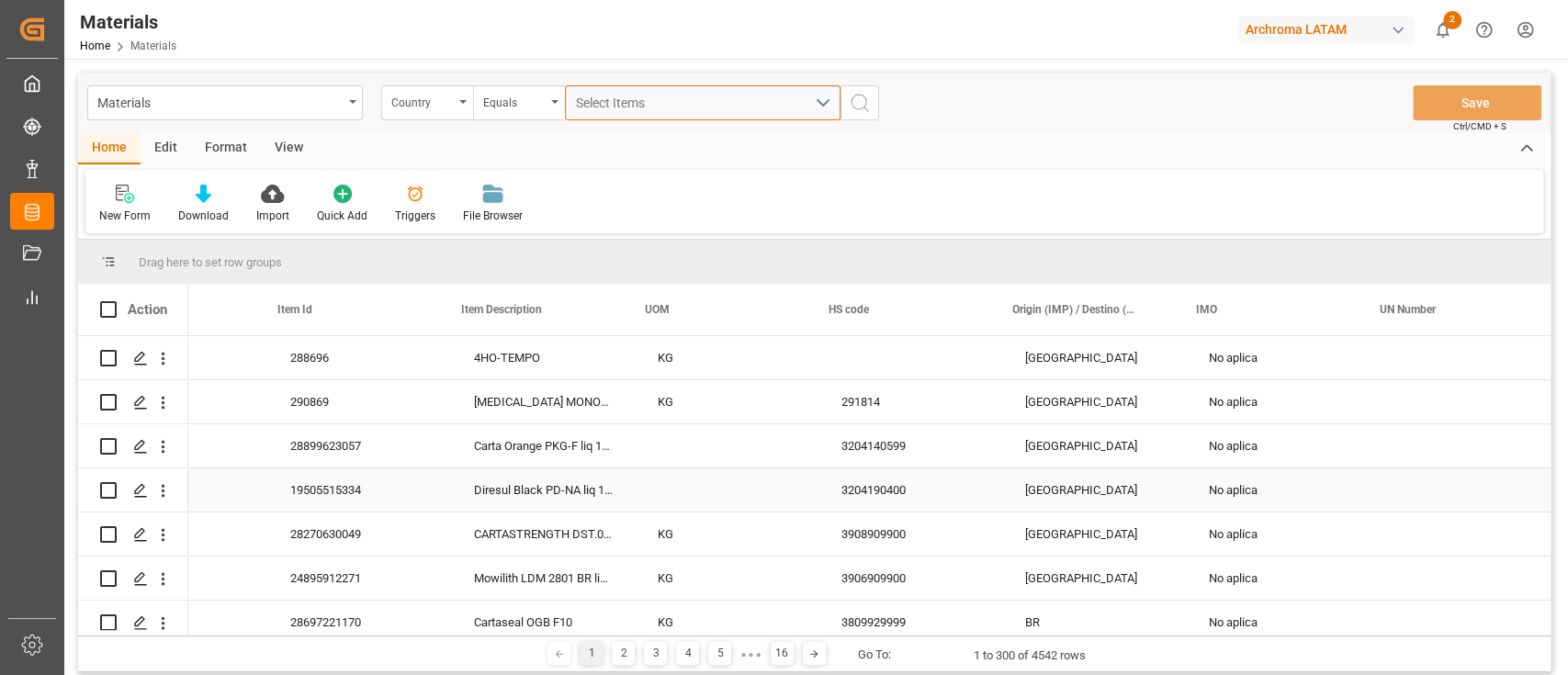
scroll to position [0, 306]
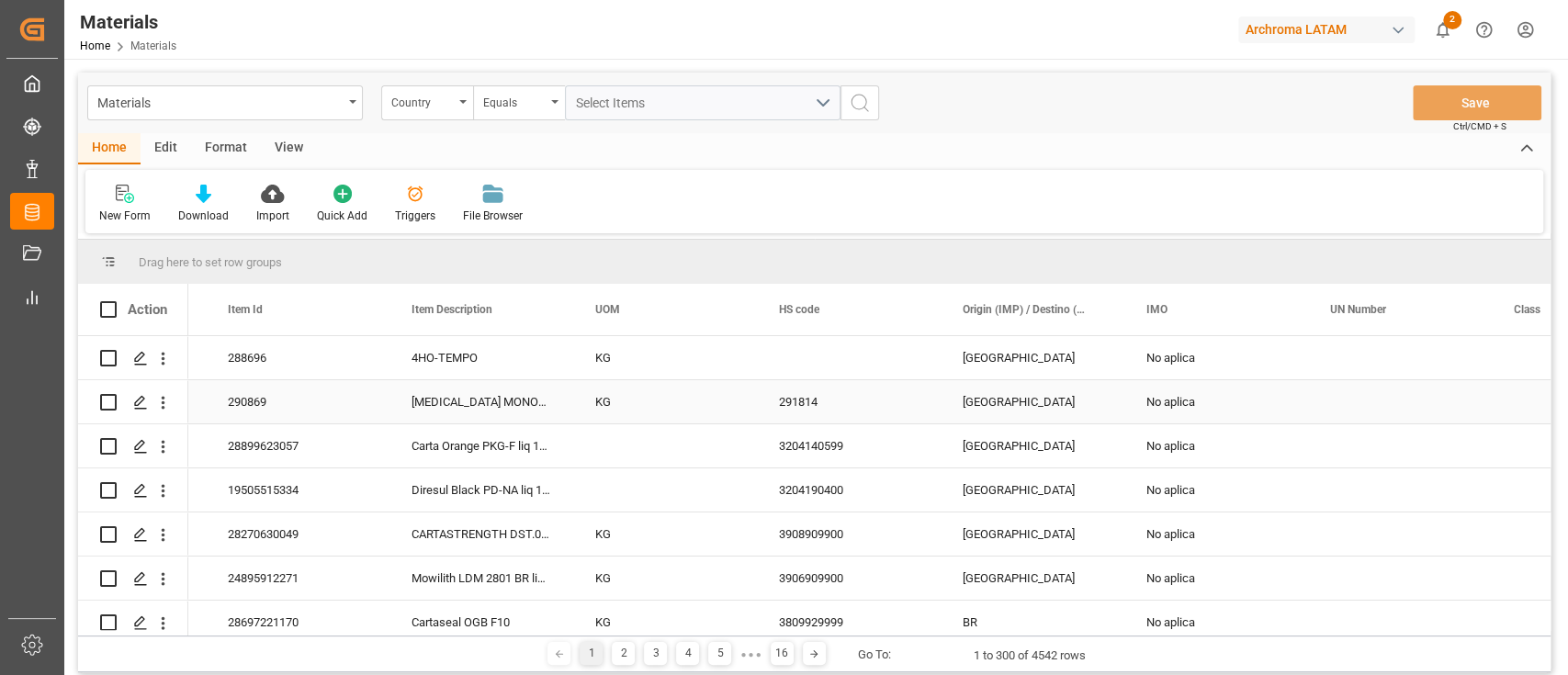
scroll to position [0, 353]
click at [966, 201] on div "New Form Download Import Quick Add Triggers File Browser" at bounding box center [814, 201] width 1458 height 63
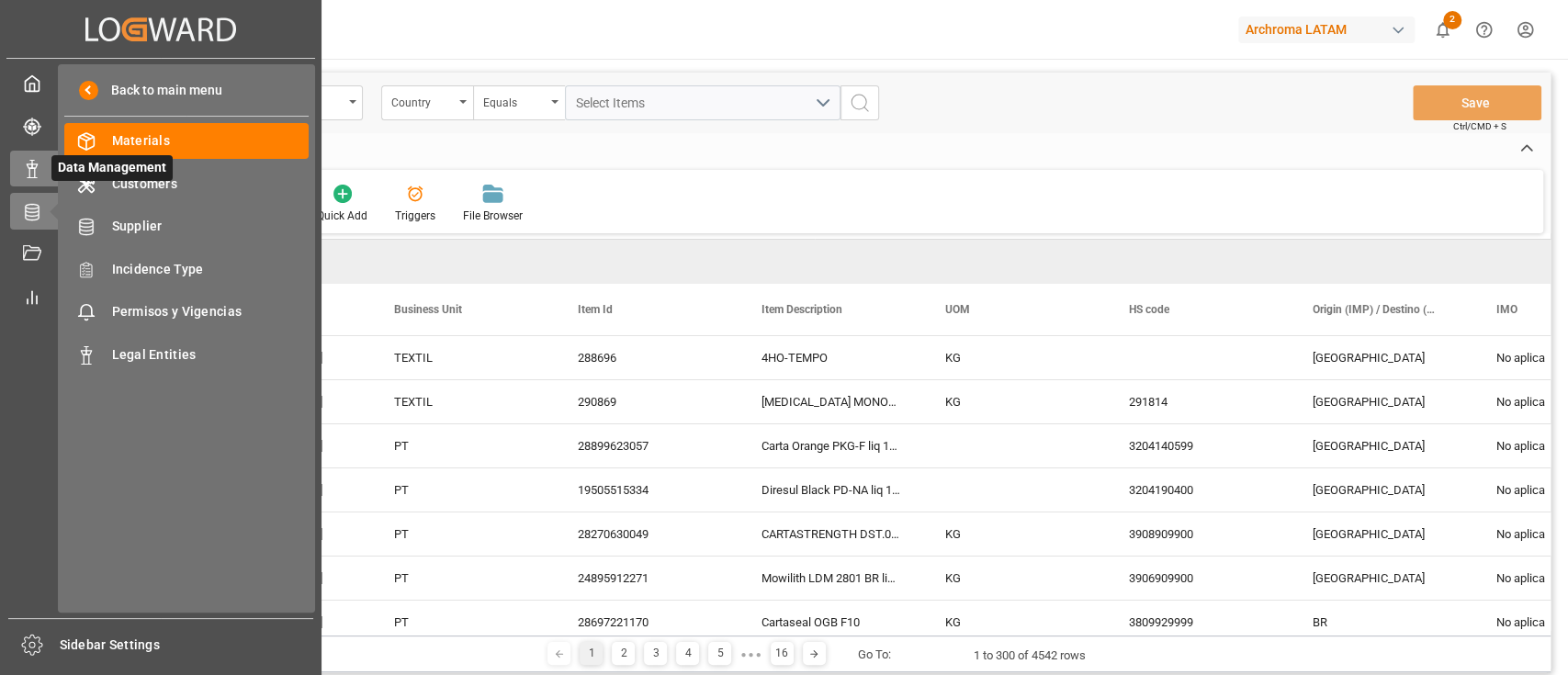
click at [40, 171] on icon at bounding box center [32, 169] width 18 height 18
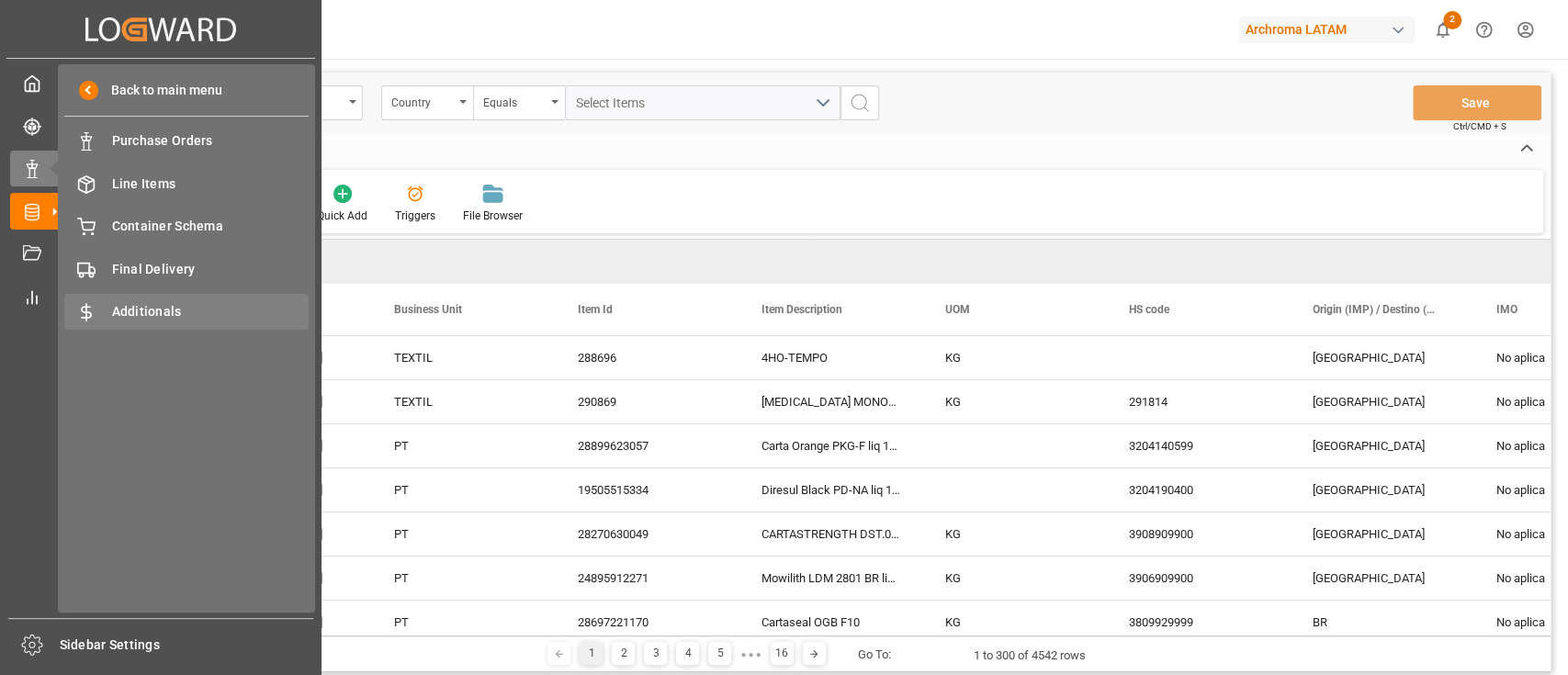
click at [140, 309] on span "Additionals" at bounding box center [210, 311] width 197 height 19
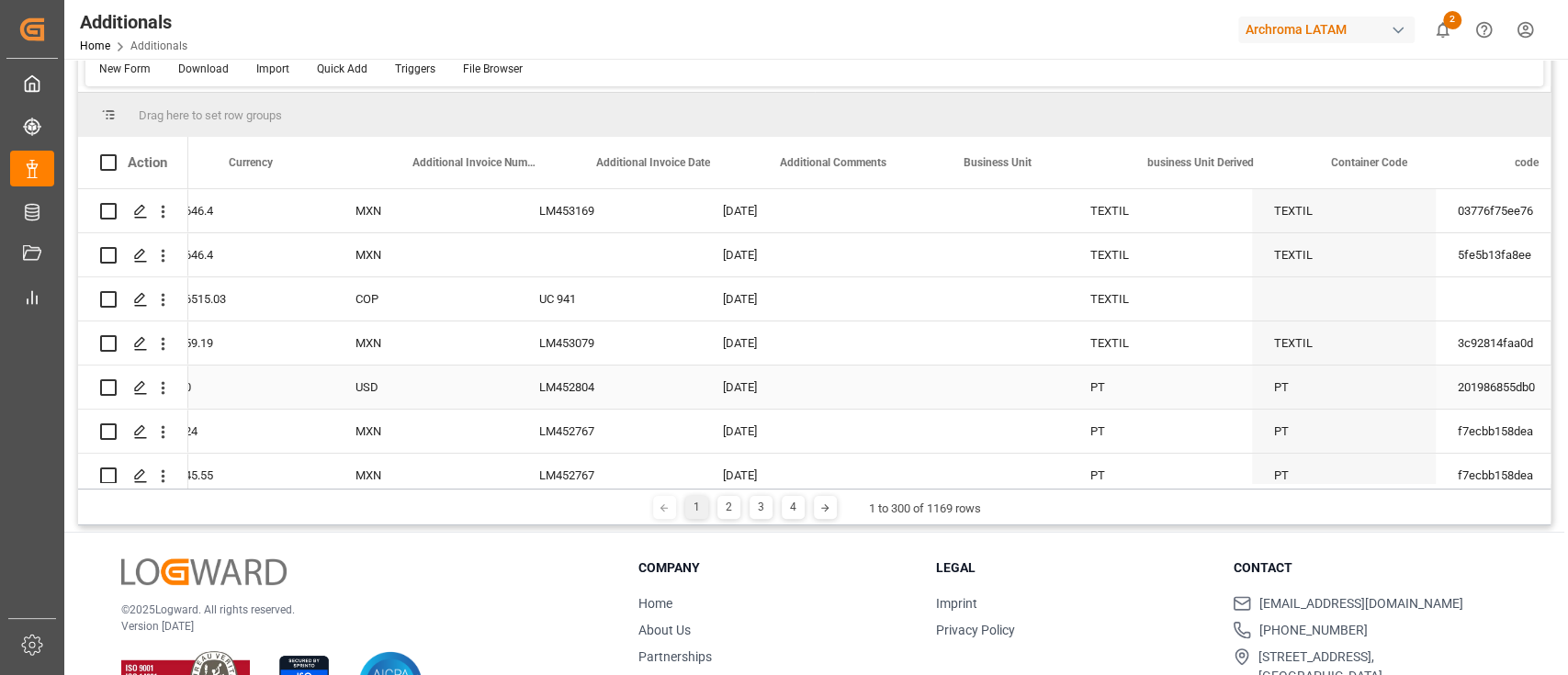
scroll to position [0, 2318]
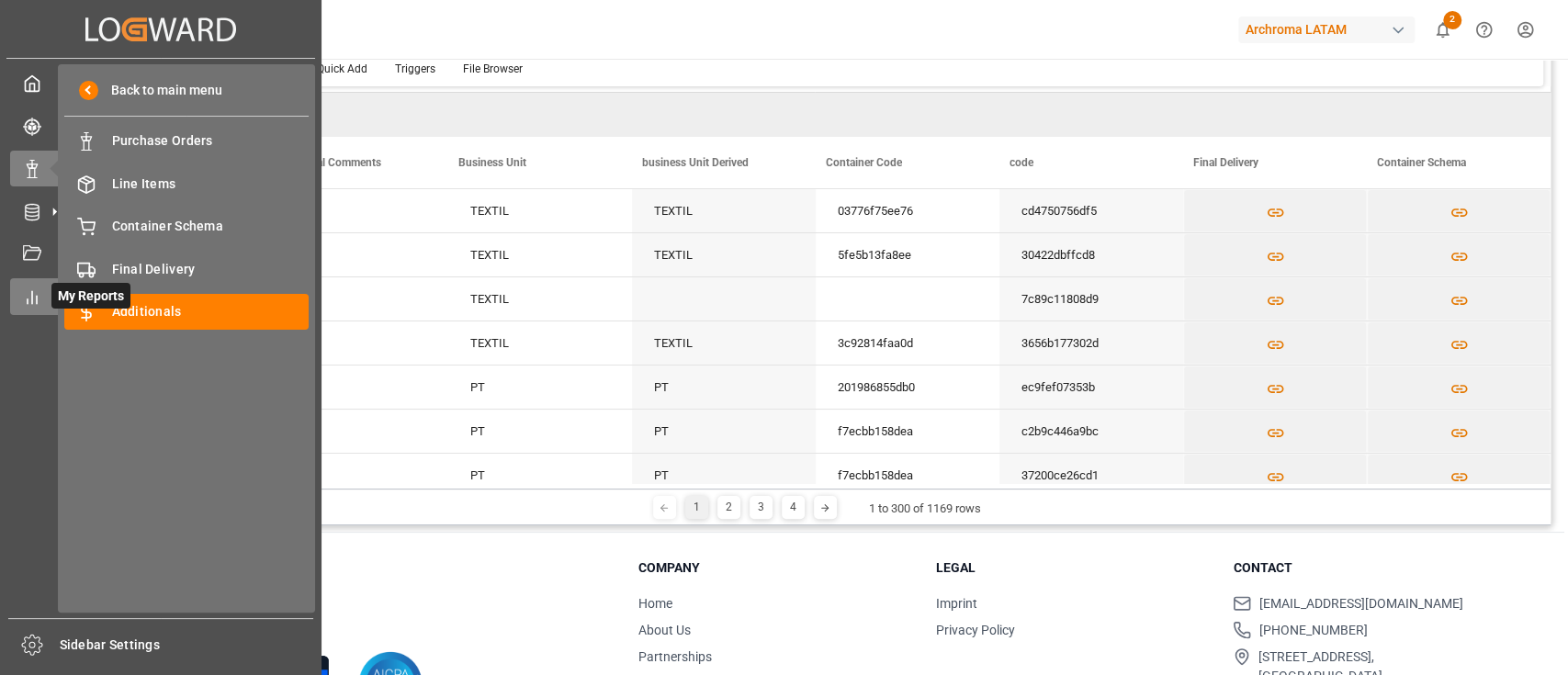
click at [47, 290] on div "My Reports My Reports" at bounding box center [161, 296] width 301 height 36
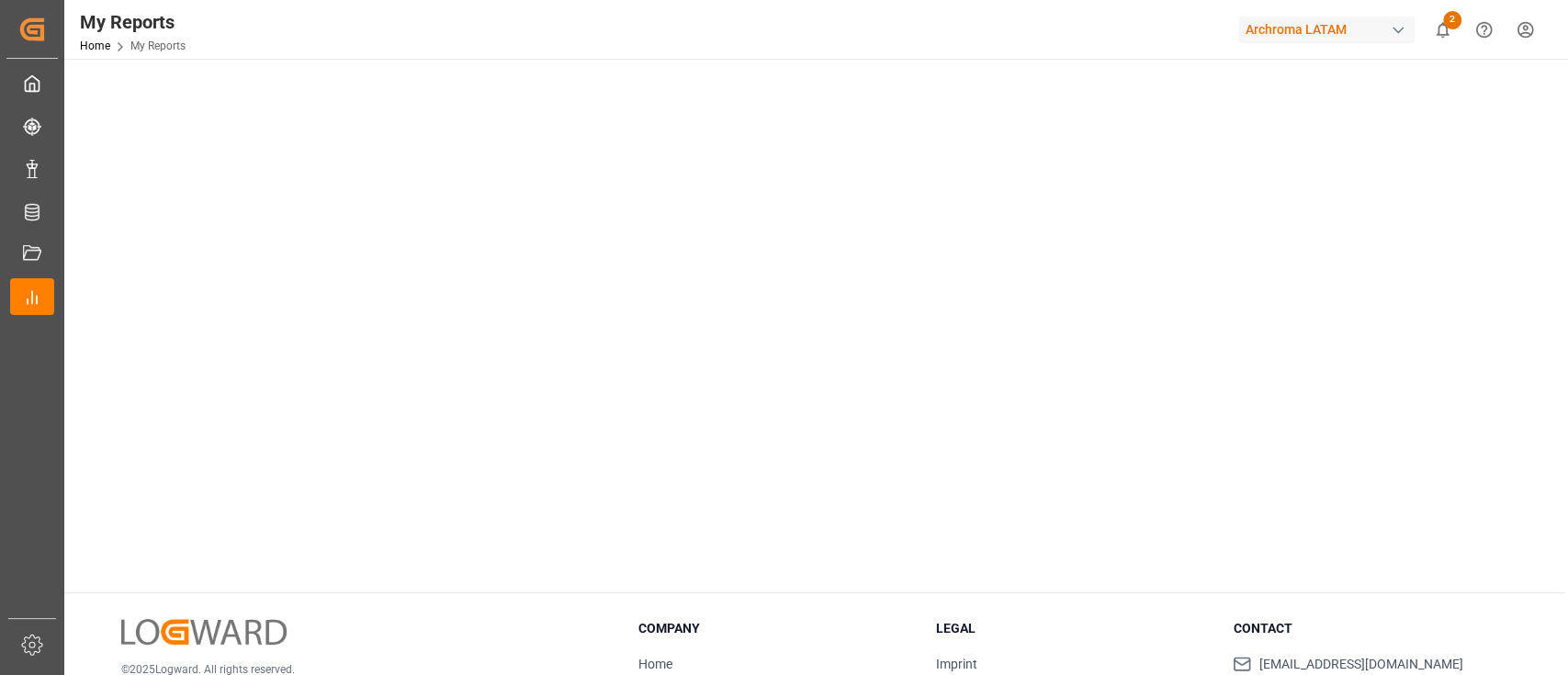
scroll to position [996, 0]
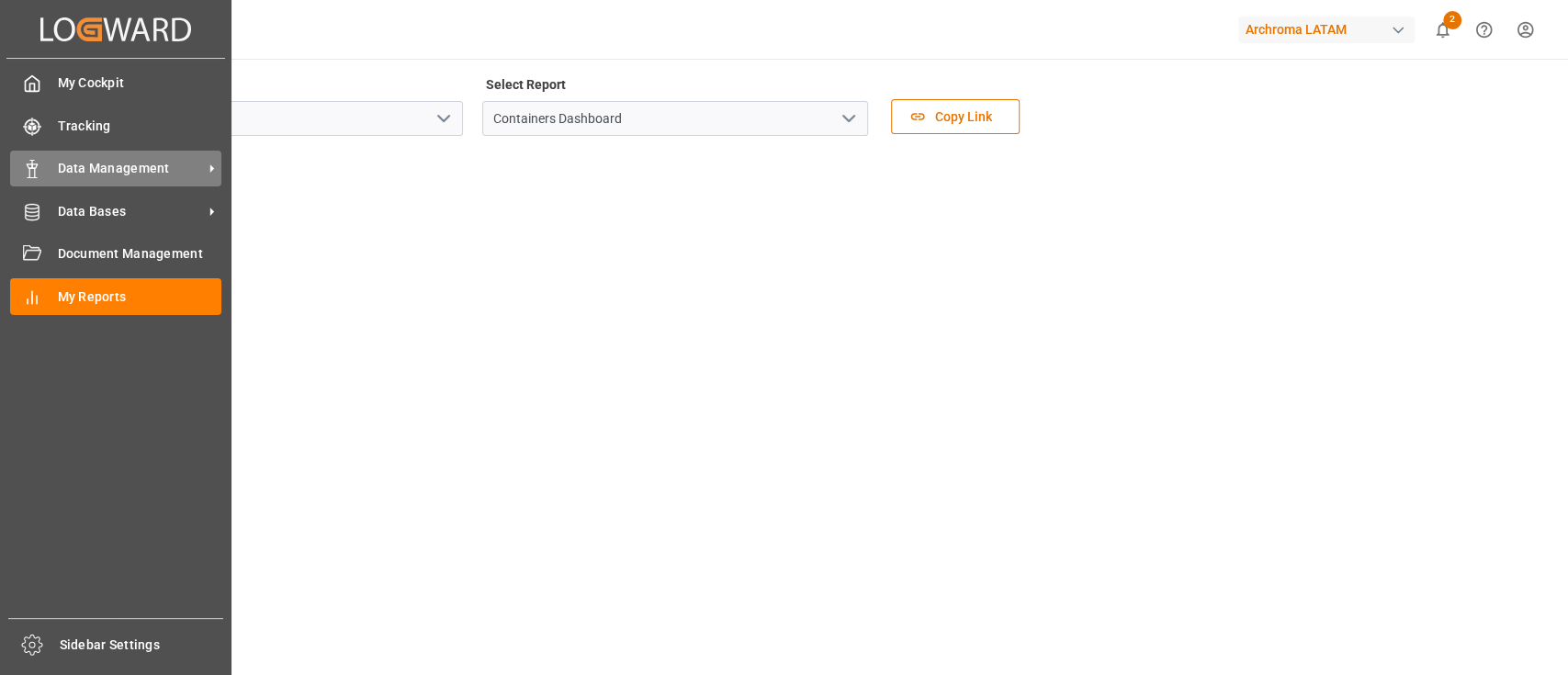
click at [126, 172] on span "Data Management" at bounding box center [130, 168] width 145 height 19
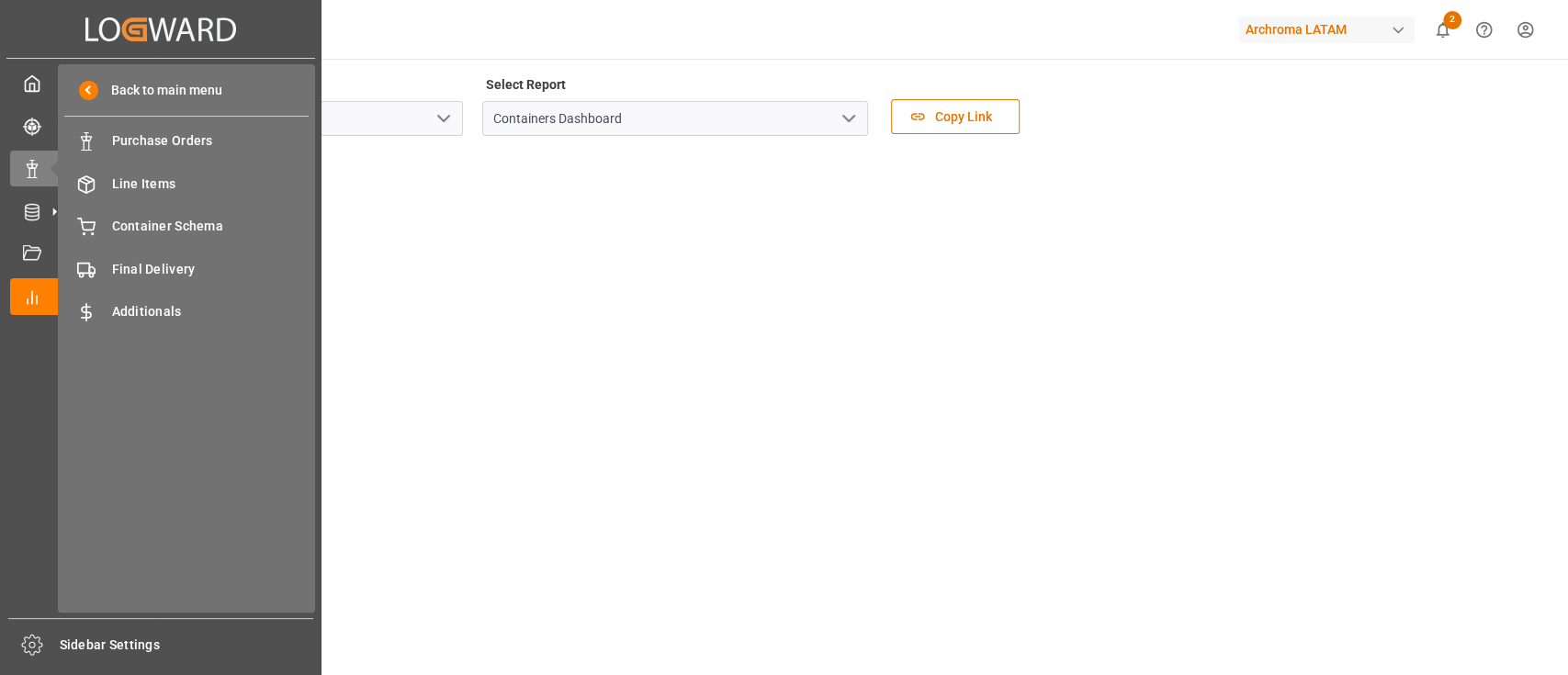
click at [201, 250] on div "Back to main menu Purchase Orders Purchase Orders Line Items Line Items Contain…" at bounding box center [186, 338] width 257 height 548
click at [198, 226] on span "Container Schema" at bounding box center [210, 226] width 197 height 19
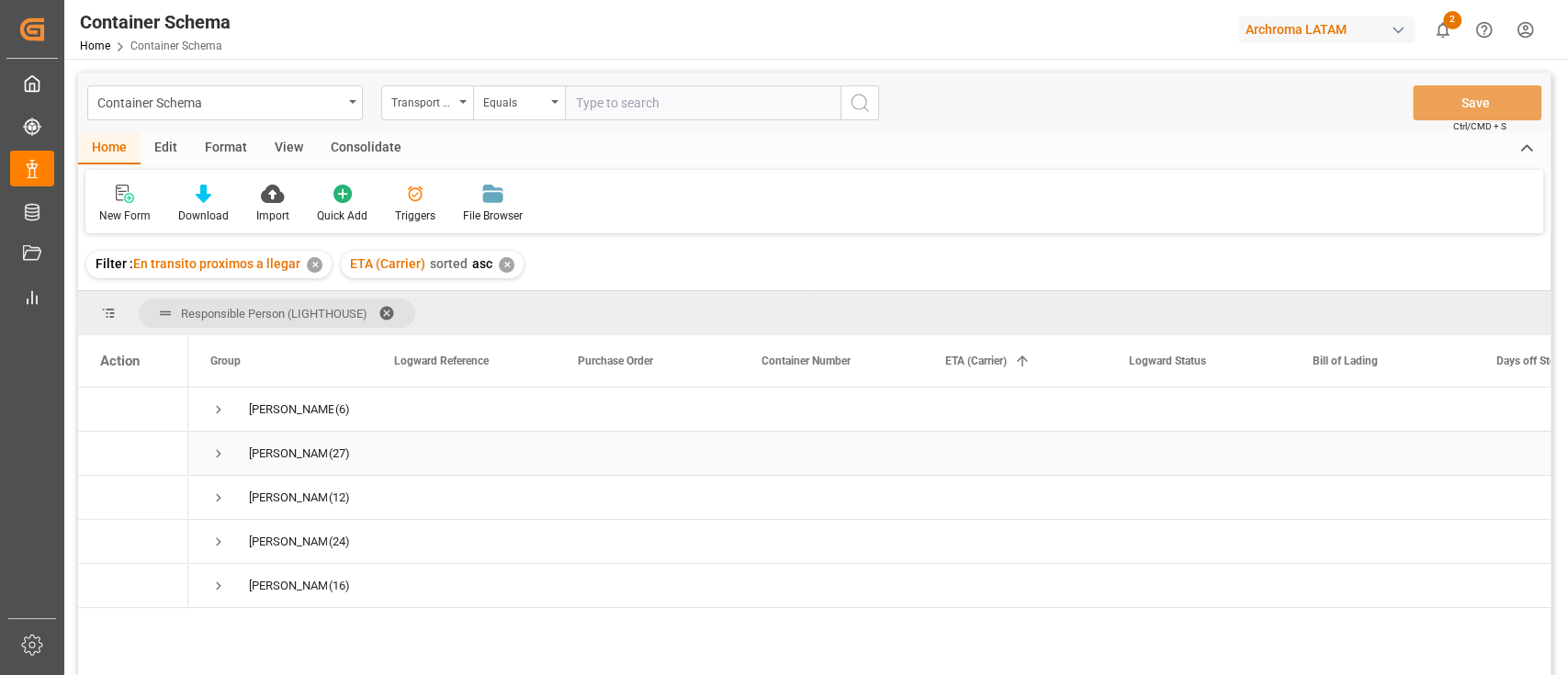
click at [219, 448] on span "Press SPACE to select this row." at bounding box center [219, 454] width 17 height 17
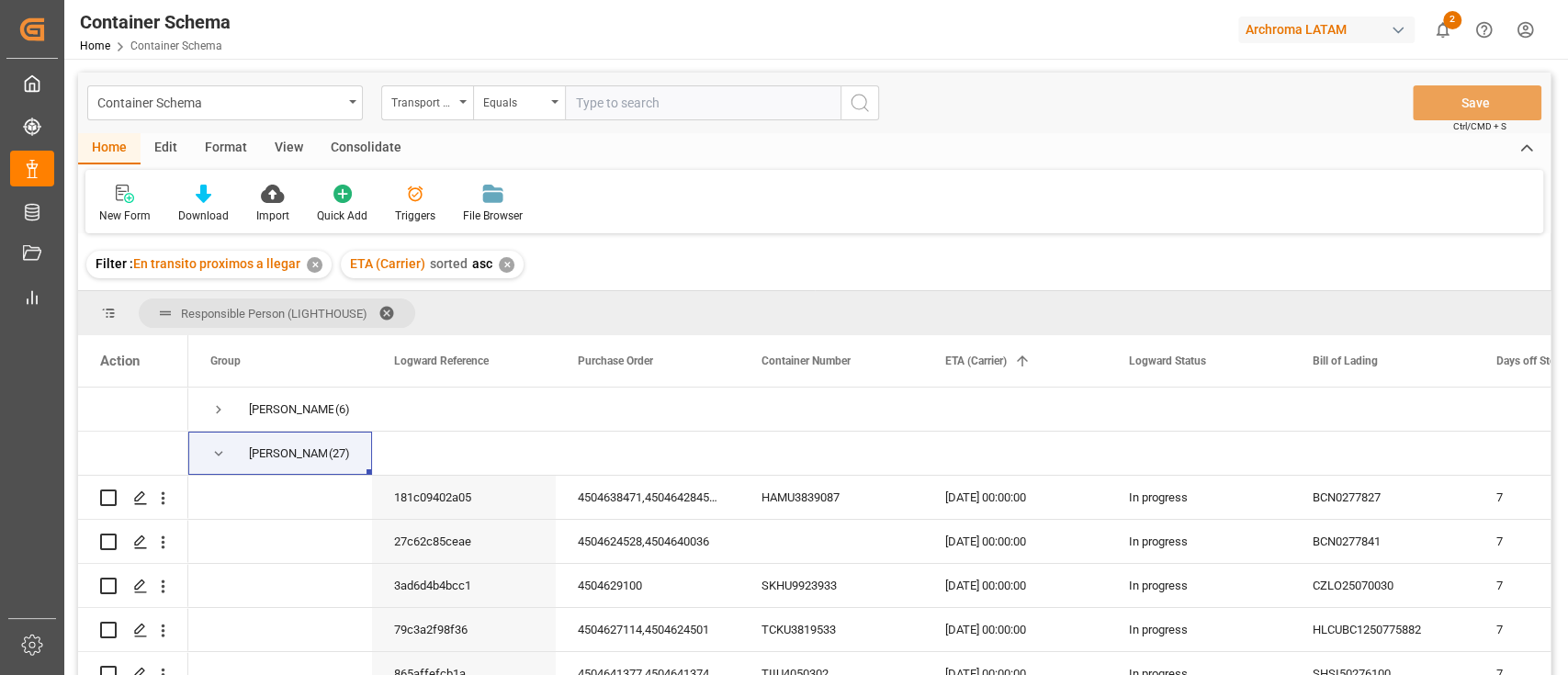
click at [389, 312] on span at bounding box center [393, 313] width 29 height 17
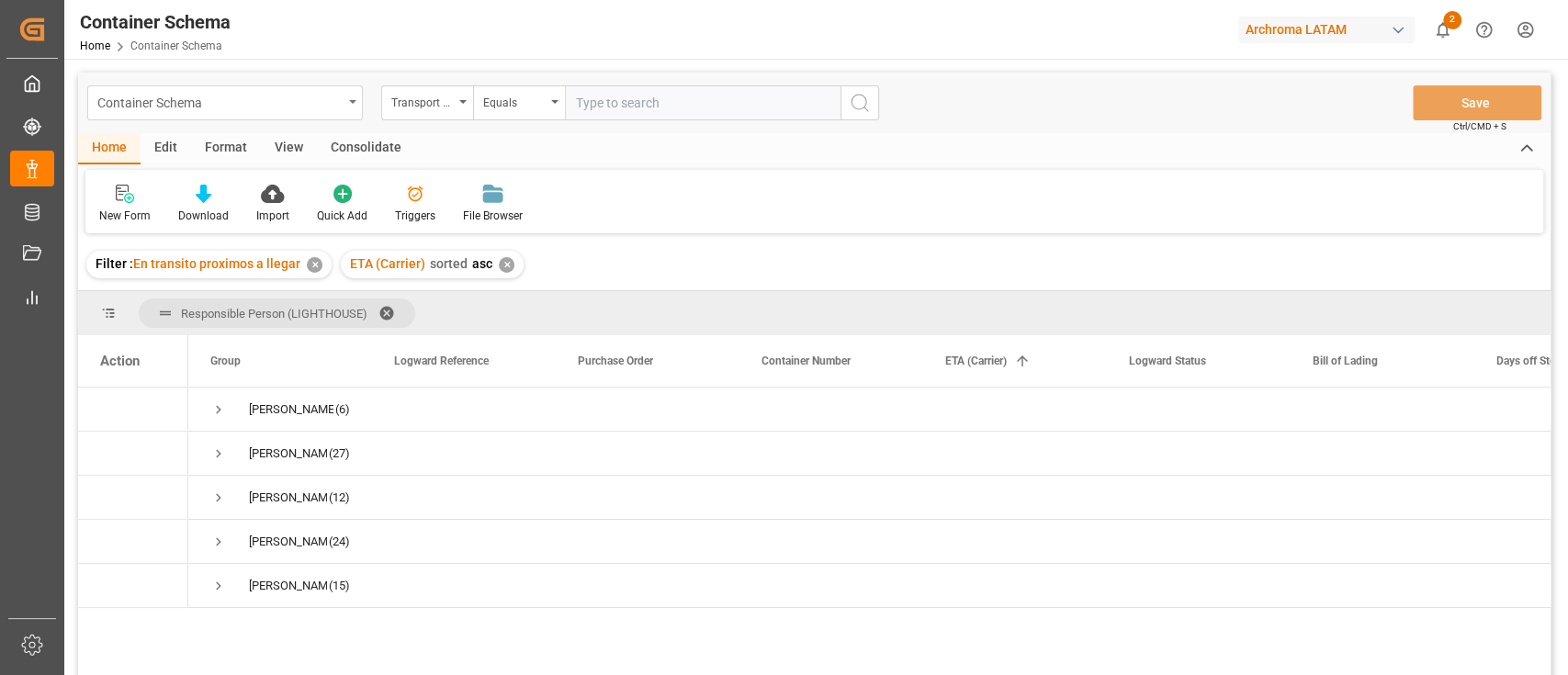
click at [333, 99] on div "Container Schema" at bounding box center [220, 101] width 245 height 23
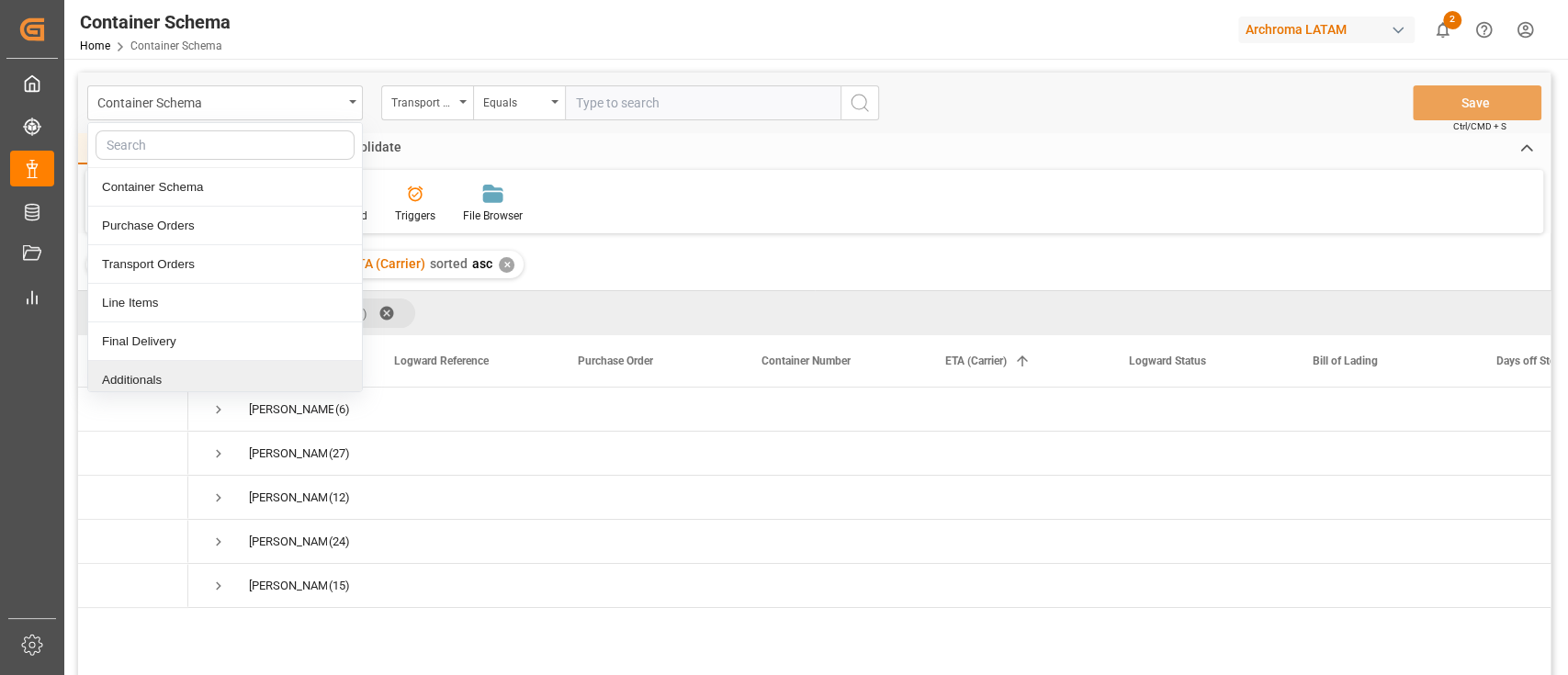
click at [193, 368] on div "Additionals" at bounding box center [225, 380] width 274 height 39
